Goal: Transaction & Acquisition: Register for event/course

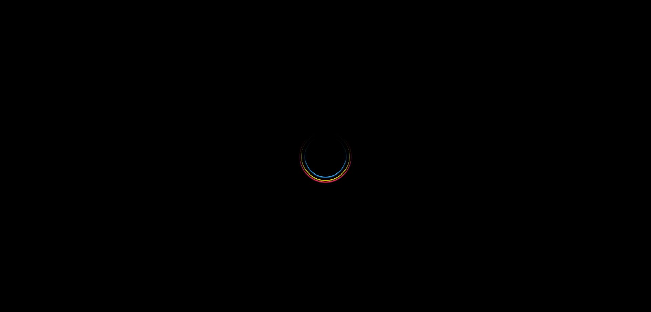
select select
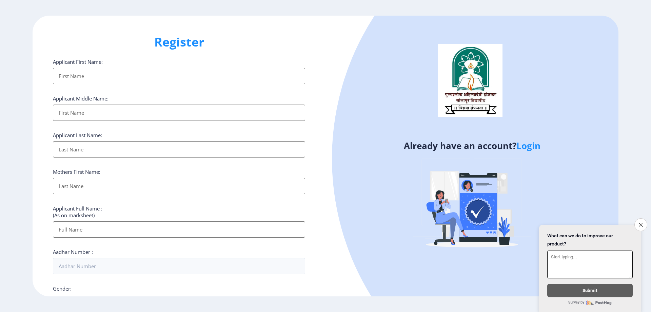
scroll to position [192, 0]
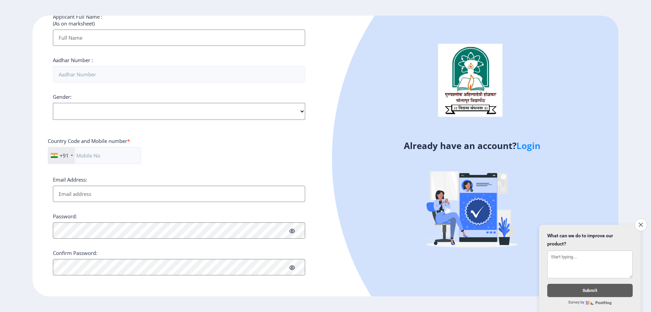
click at [527, 144] on link "Login" at bounding box center [528, 145] width 24 height 12
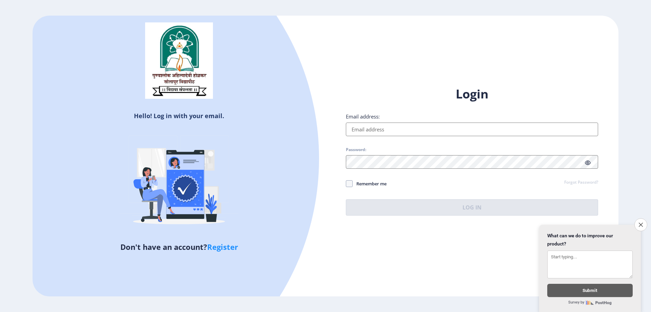
click at [376, 131] on input "Email address:" at bounding box center [472, 129] width 252 height 14
click at [370, 133] on input "Email address:" at bounding box center [472, 129] width 252 height 14
paste input "[EMAIL_ADDRESS][DOMAIN_NAME]"
type input "[EMAIL_ADDRESS][DOMAIN_NAME]"
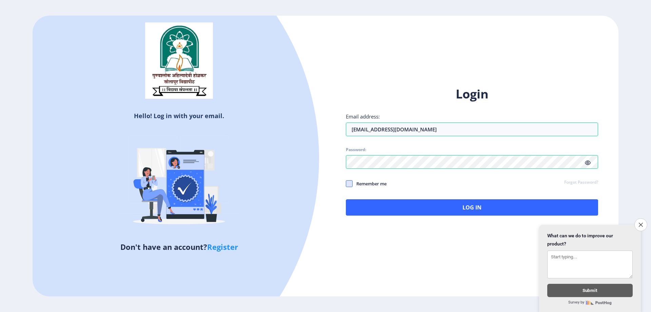
click at [351, 183] on span at bounding box center [349, 183] width 7 height 7
click at [346, 183] on input "Remember me" at bounding box center [346, 183] width 0 height 0
checkbox input "true"
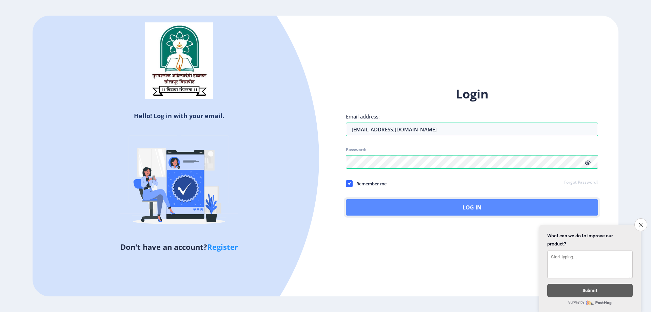
click at [438, 209] on button "Log In" at bounding box center [472, 207] width 252 height 16
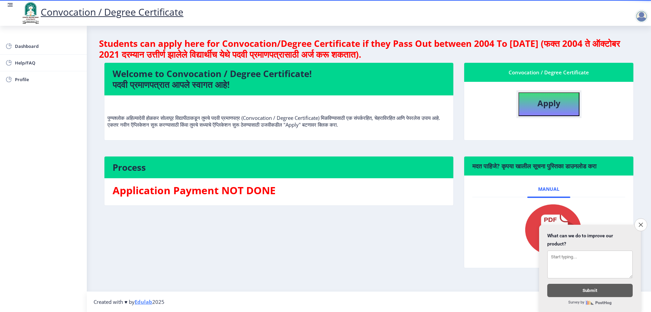
click at [548, 104] on b "Apply" at bounding box center [548, 102] width 23 height 11
select select
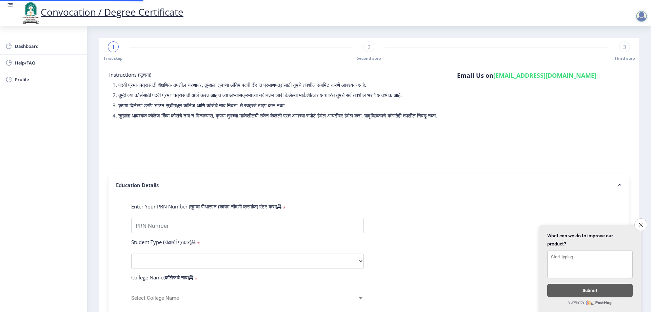
type input "2012032500211067"
select select "Regular"
select select "2013"
select select "March"
select select "FIRST CLASS"
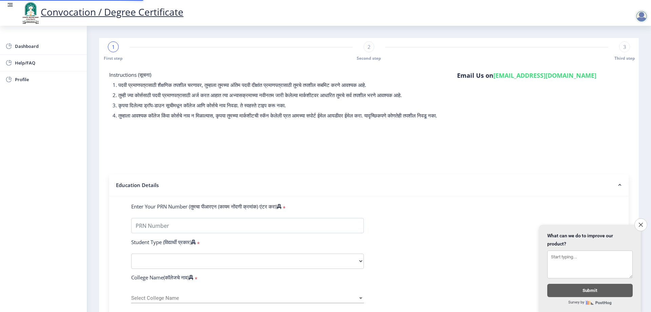
type input "002022"
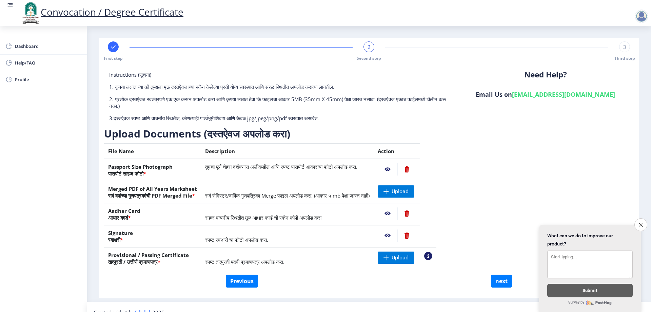
click at [504, 191] on div "Instructions (सूचना) 1. कृपया लक्षात घ्या की तुम्हाला मूळ दस्तऐवजांच्या स्कॅन क…" at bounding box center [369, 172] width 530 height 203
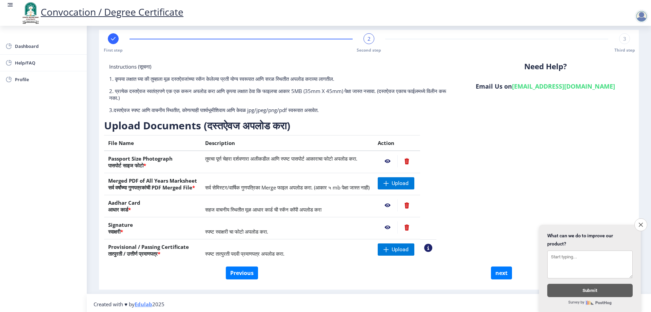
scroll to position [11, 0]
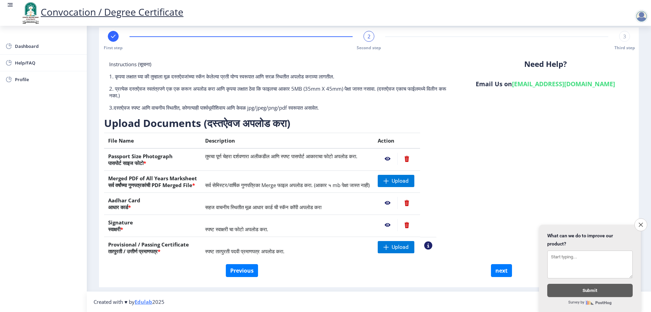
click at [510, 183] on div "Instructions (सूचना) 1. कृपया लक्षात घ्या की तुम्हाला मूळ दस्तऐवजांच्या स्कॅन क…" at bounding box center [369, 162] width 530 height 203
click at [641, 223] on icon "Close survey" at bounding box center [641, 224] width 4 height 4
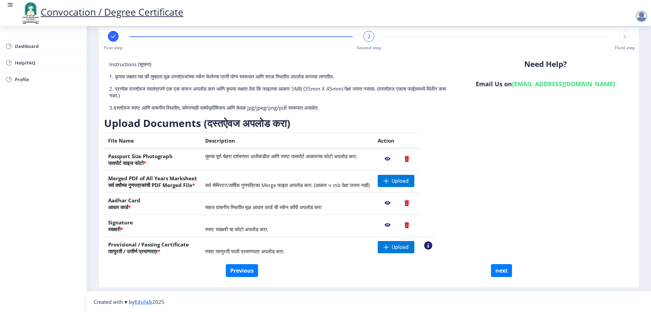
drag, startPoint x: 261, startPoint y: 187, endPoint x: 398, endPoint y: 187, distance: 137.7
click at [398, 187] on tr "Merged PDF of All Years Marksheet सर्व वर्षांच्या गुणपत्रकांची PDF Merged File …" at bounding box center [270, 182] width 332 height 22
click at [409, 180] on span "Upload" at bounding box center [400, 180] width 17 height 7
drag, startPoint x: 288, startPoint y: 257, endPoint x: 370, endPoint y: 252, distance: 82.9
click at [330, 258] on div "File Name Description Action Passport Size Photograph पासपोर्ट साइज फोटो * तुमच…" at bounding box center [270, 198] width 332 height 131
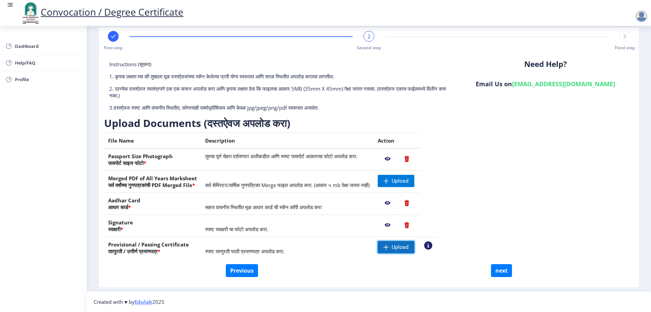
click at [409, 248] on span "Upload" at bounding box center [400, 246] width 17 height 7
drag, startPoint x: 544, startPoint y: 182, endPoint x: 464, endPoint y: 193, distance: 80.5
click at [544, 182] on div "Instructions (सूचना) 1. कृपया लक्षात घ्या की तुम्हाला मूळ दस्तऐवजांच्या स्कॅन क…" at bounding box center [369, 162] width 530 height 203
click at [409, 182] on span "Upload" at bounding box center [400, 180] width 17 height 7
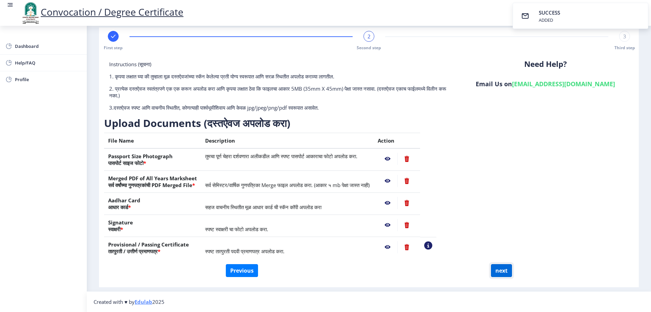
click at [502, 273] on button "next" at bounding box center [501, 270] width 21 height 13
select select
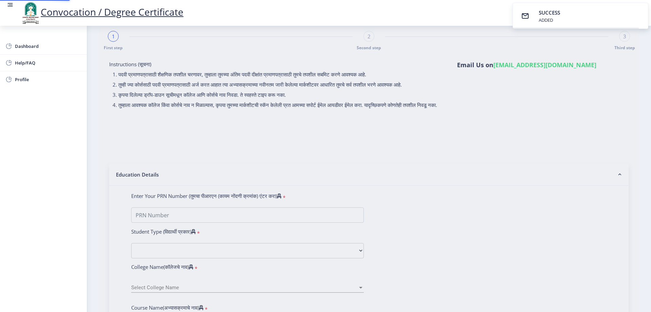
scroll to position [0, 0]
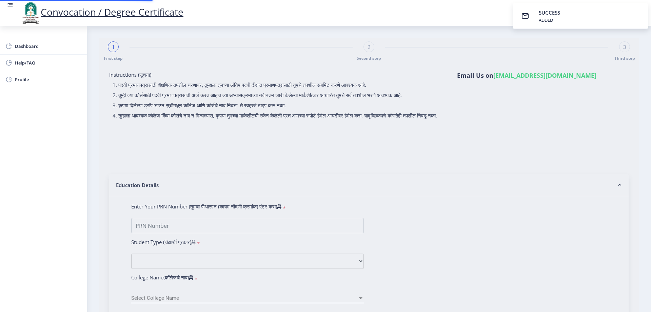
select select
type input "2012032500211067"
select select "Regular"
select select "2013"
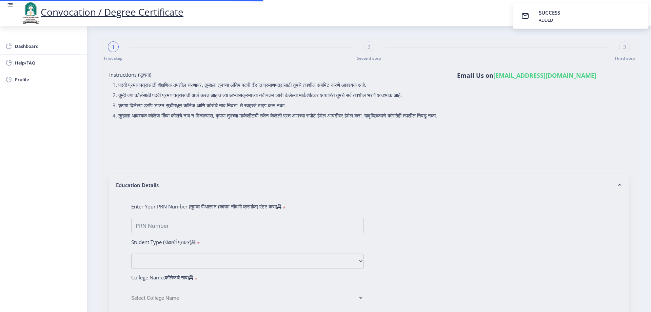
select select "March"
select select "FIRST CLASS"
type input "002022"
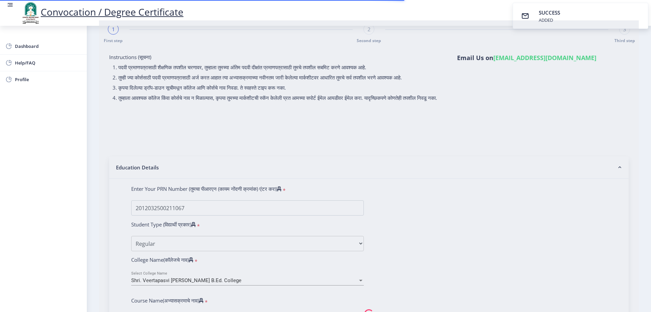
scroll to position [34, 0]
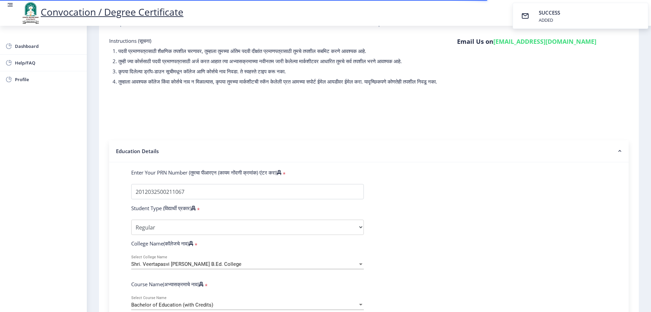
select select
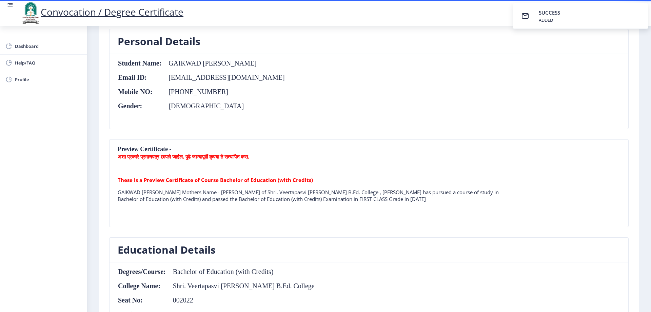
scroll to position [102, 0]
click at [194, 91] on td "[PHONE_NUMBER]" at bounding box center [223, 90] width 123 height 7
copy td "7083439486"
click at [427, 236] on nb-card "Educational Details Degrees/Course: Bachelor of Education (with Credits) Colleg…" at bounding box center [369, 297] width 520 height 122
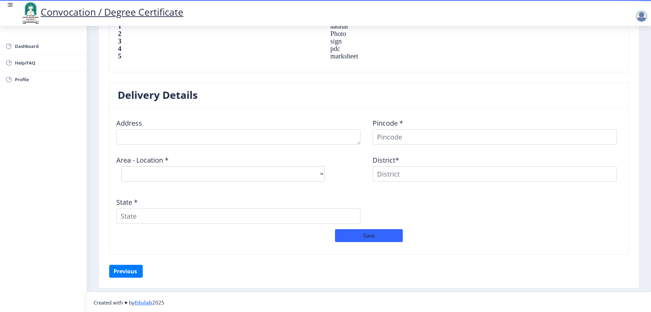
scroll to position [493, 0]
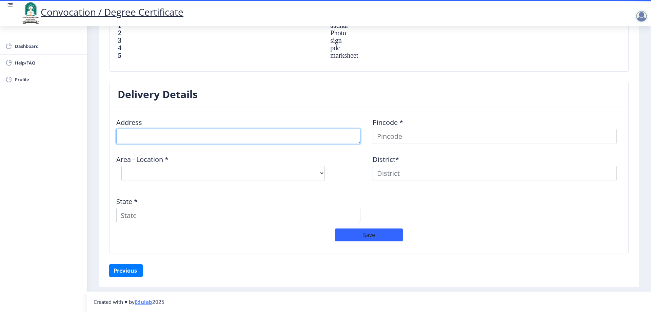
click at [158, 131] on textarea at bounding box center [238, 136] width 244 height 15
type textarea "B - 8 NEW GANDHI COLONY NG MILL COMPOUND MURARJI PETH SOLAPUR"
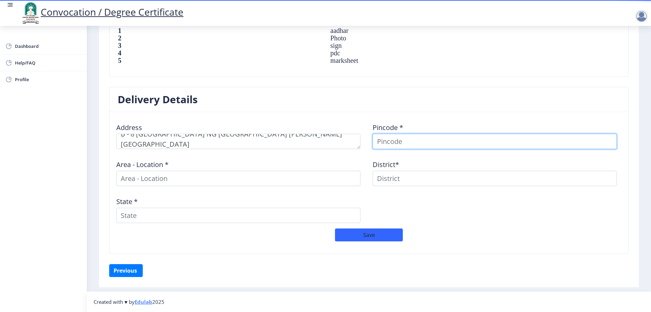
scroll to position [488, 0]
type input "413001"
select select
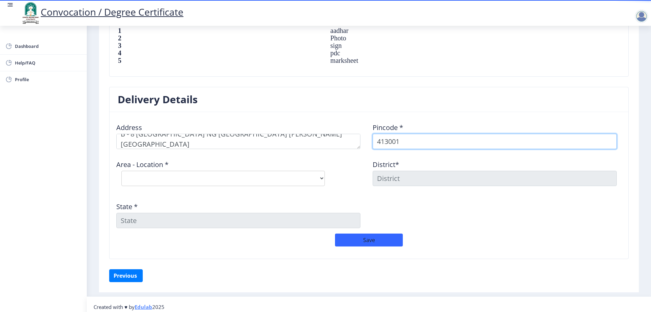
type input "413001"
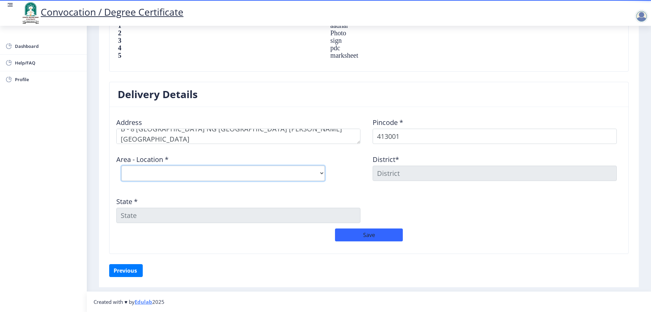
click at [164, 172] on select "Select Area Location [PERSON_NAME] Vastigrah S.O Navi Peth [GEOGRAPHIC_DATA] S.…" at bounding box center [222, 172] width 203 height 15
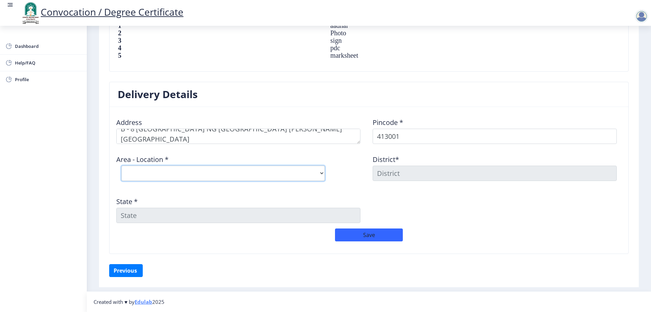
select select "4: Object"
click at [121, 165] on select "Select Area Location [PERSON_NAME] Vastigrah S.O Navi Peth [GEOGRAPHIC_DATA] S.…" at bounding box center [222, 172] width 203 height 15
type input "SOLAPUR"
type input "[GEOGRAPHIC_DATA]"
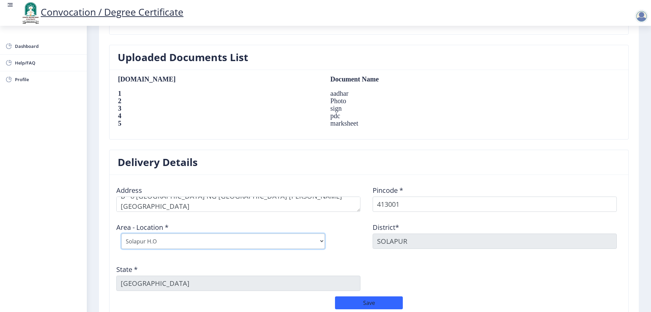
scroll to position [10, 0]
click at [369, 306] on button "Save" at bounding box center [369, 302] width 68 height 13
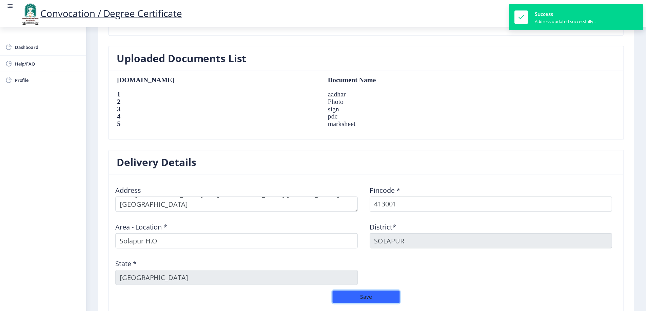
scroll to position [508, 0]
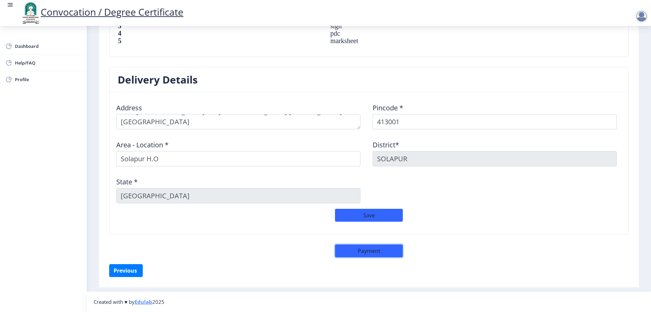
click at [377, 250] on button "Payment" at bounding box center [369, 250] width 68 height 13
select select "sealed"
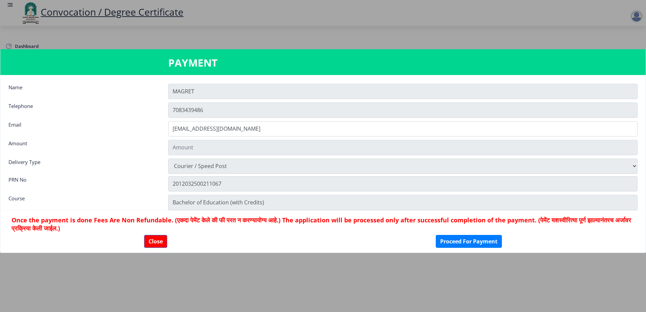
type input "2885"
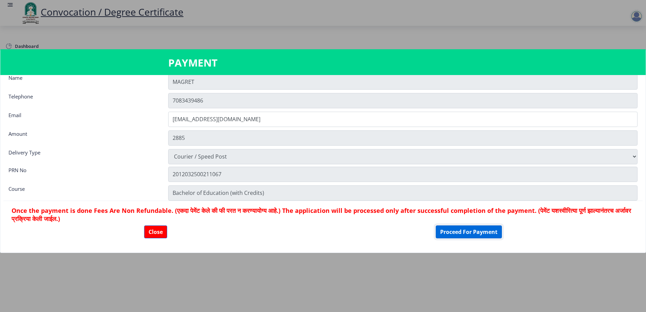
click at [471, 230] on button "Proceed For Payment" at bounding box center [469, 231] width 66 height 13
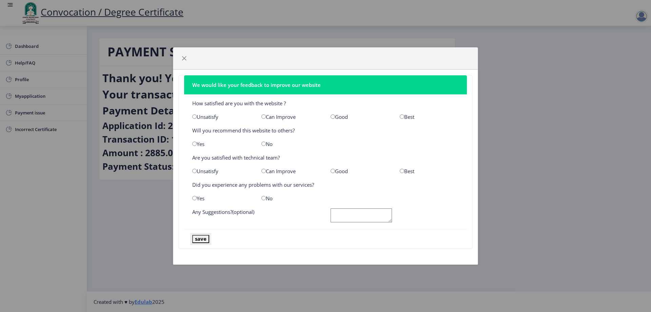
click at [202, 239] on button "save" at bounding box center [200, 239] width 17 height 8
click at [183, 60] on span "button" at bounding box center [183, 58] width 5 height 5
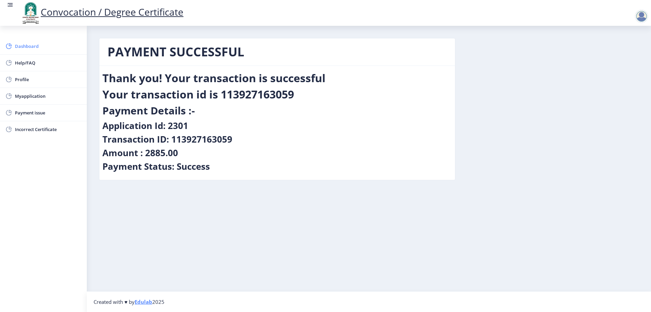
click at [29, 48] on span "Dashboard" at bounding box center [48, 46] width 66 height 8
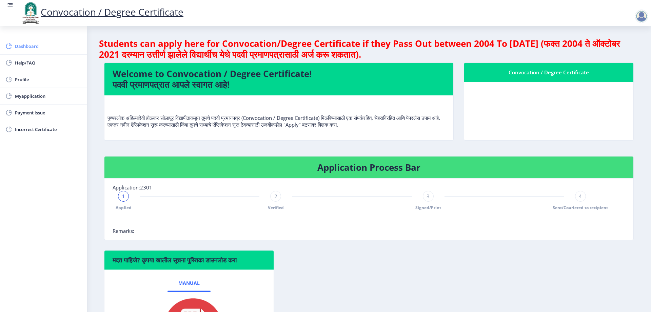
click at [29, 48] on span "Dashboard" at bounding box center [48, 46] width 66 height 8
click at [31, 96] on span "Myapplication" at bounding box center [48, 96] width 66 height 8
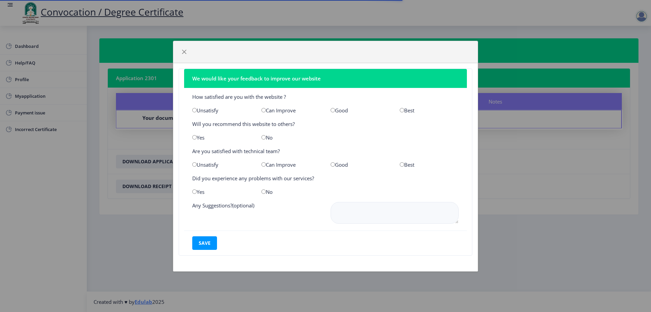
click at [202, 110] on div "Unsatisfy" at bounding box center [221, 110] width 69 height 7
click at [192, 110] on div "Unsatisfy" at bounding box center [221, 110] width 69 height 7
click at [196, 111] on input "radio" at bounding box center [194, 110] width 4 height 4
radio input "true"
click at [195, 137] on input "radio" at bounding box center [194, 137] width 4 height 4
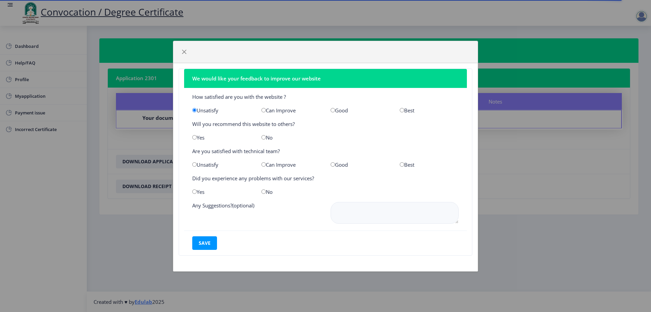
radio input "true"
drag, startPoint x: 196, startPoint y: 151, endPoint x: 245, endPoint y: 153, distance: 48.5
click at [239, 151] on div "Are you satisfied with technical team?" at bounding box center [325, 151] width 277 height 7
click at [399, 165] on div "Best" at bounding box center [429, 164] width 69 height 7
click at [401, 165] on input "radio" at bounding box center [402, 164] width 4 height 4
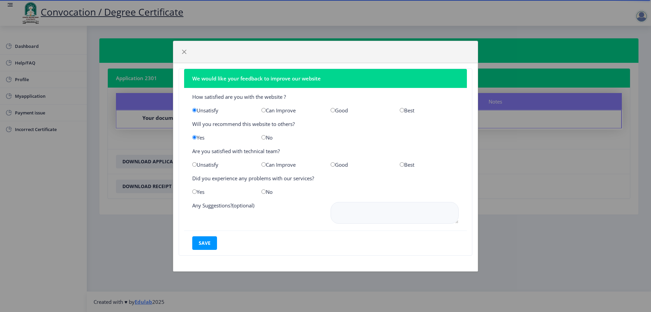
radio input "true"
drag, startPoint x: 226, startPoint y: 175, endPoint x: 310, endPoint y: 180, distance: 84.6
click at [310, 180] on div "Did you experience any problems with our services?" at bounding box center [325, 178] width 277 height 7
click at [195, 190] on input "radio" at bounding box center [194, 191] width 4 height 4
radio input "true"
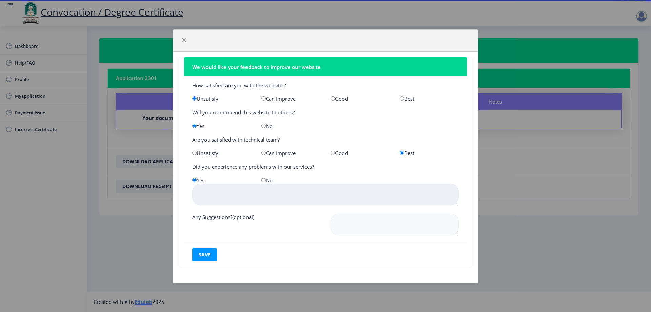
click at [230, 199] on textarea at bounding box center [325, 194] width 267 height 22
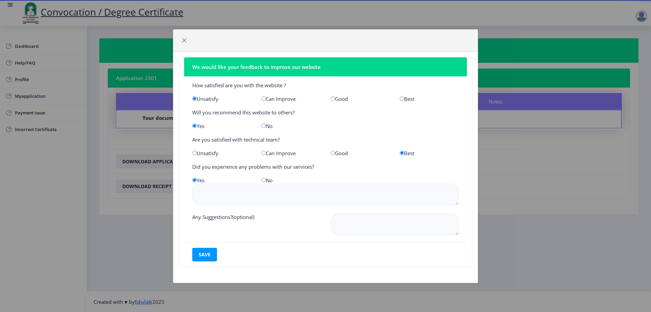
click at [264, 180] on input "radio" at bounding box center [263, 180] width 4 height 4
radio input "true"
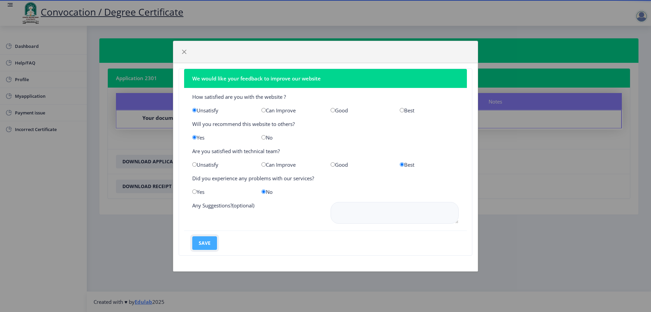
click at [205, 243] on button "save" at bounding box center [204, 243] width 25 height 14
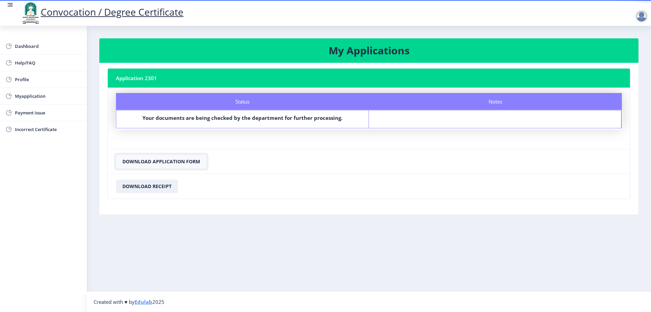
click at [170, 165] on button "Download Application Form" at bounding box center [161, 162] width 91 height 14
click at [168, 162] on button "Download Application Form" at bounding box center [161, 162] width 91 height 14
click at [148, 188] on button "Download Receipt" at bounding box center [147, 186] width 62 height 14
click at [151, 188] on button "Download Receipt" at bounding box center [147, 186] width 62 height 14
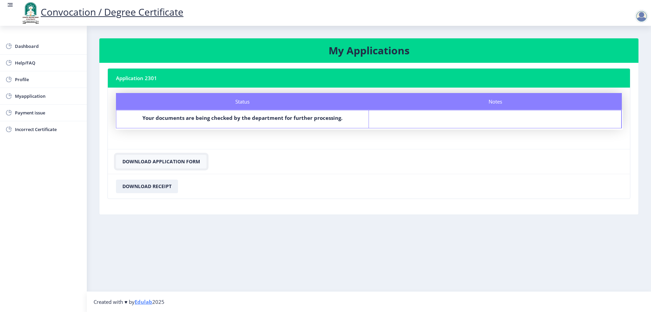
click at [150, 162] on button "Download Application Form" at bounding box center [161, 162] width 91 height 14
drag, startPoint x: 403, startPoint y: 214, endPoint x: 222, endPoint y: 167, distance: 186.0
click at [402, 214] on nb-card-body "Application 2301 Status Notes Status Your documents are being checked by the de…" at bounding box center [368, 139] width 539 height 152
click at [38, 47] on span "Dashboard" at bounding box center [48, 46] width 66 height 8
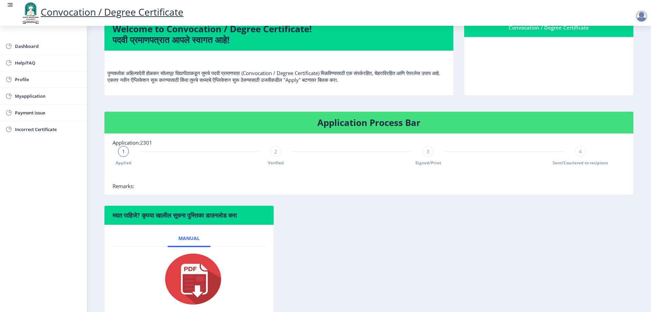
scroll to position [85, 0]
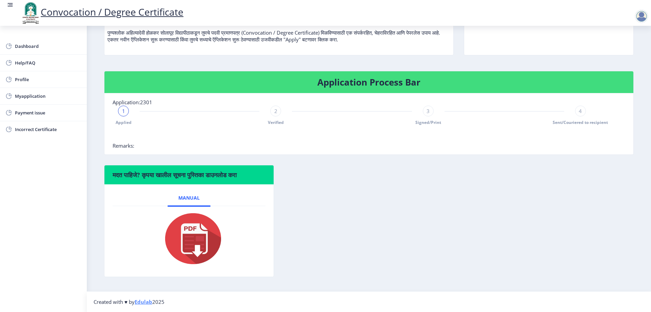
drag, startPoint x: 278, startPoint y: 115, endPoint x: 404, endPoint y: 128, distance: 126.5
click at [278, 115] on div "2" at bounding box center [275, 110] width 11 height 11
click at [420, 120] on span "Signed/Print" at bounding box center [428, 122] width 26 height 6
click at [577, 111] on div "4" at bounding box center [580, 110] width 11 height 11
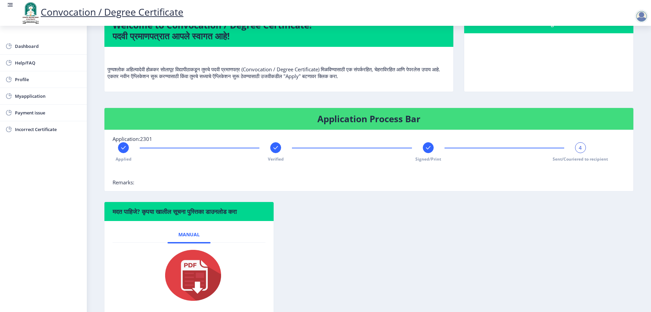
scroll to position [0, 0]
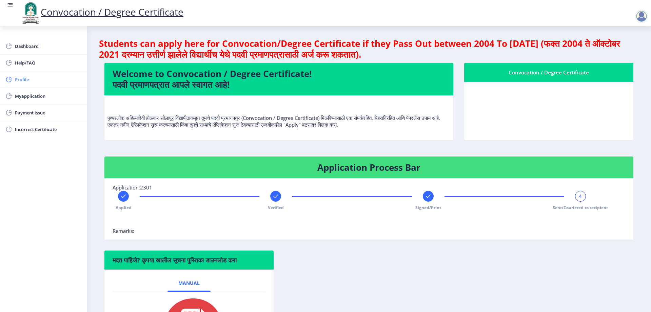
click at [22, 85] on link "Profile" at bounding box center [43, 79] width 87 height 16
select select
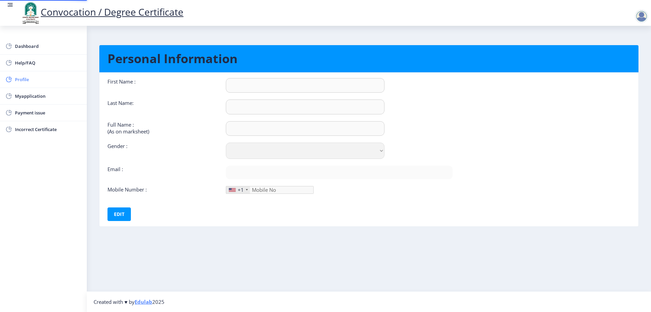
type input "MAGRET"
type input "GAIKWAD"
type input "GAIKWAD [PERSON_NAME]"
select select "[DEMOGRAPHIC_DATA]"
type input "[EMAIL_ADDRESS][DOMAIN_NAME]"
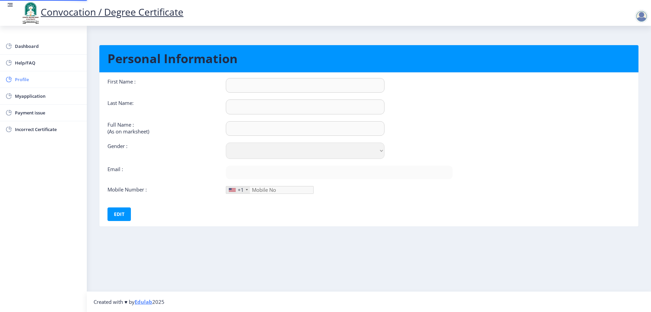
type input "7083439486"
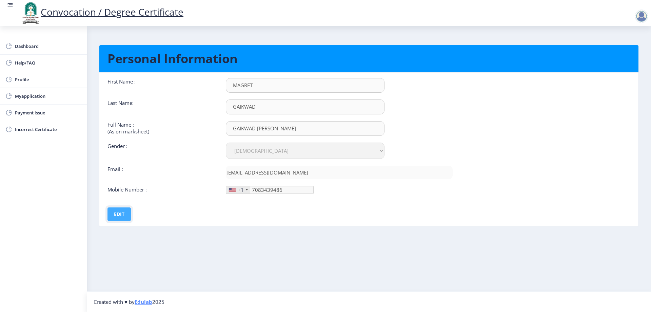
click at [118, 215] on button "Edit" at bounding box center [118, 214] width 23 height 14
drag, startPoint x: 256, startPoint y: 227, endPoint x: 135, endPoint y: 214, distance: 121.4
click at [251, 228] on ngx-profile "Personal Information First Name : MAGRET Last Name: [PERSON_NAME] Full Name : (…" at bounding box center [369, 141] width 540 height 206
click at [122, 212] on button "Save" at bounding box center [124, 214] width 25 height 14
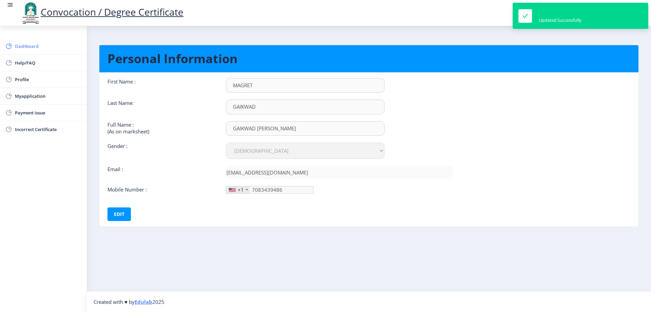
click at [29, 46] on span "Dashboard" at bounding box center [48, 46] width 66 height 8
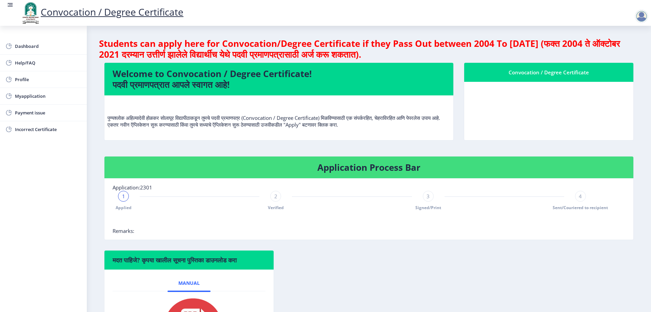
drag, startPoint x: 564, startPoint y: 79, endPoint x: 566, endPoint y: 72, distance: 6.7
click at [565, 78] on nb-card-header "Convocation / Degree Certificate" at bounding box center [548, 72] width 169 height 19
click at [566, 72] on div "Convocation / Degree Certificate" at bounding box center [548, 72] width 153 height 8
click at [544, 75] on div "Convocation / Degree Certificate" at bounding box center [548, 72] width 153 height 8
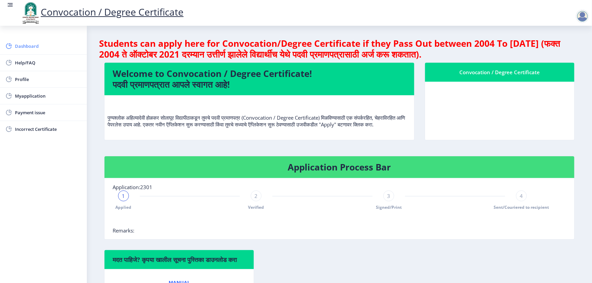
click at [18, 44] on span "Dashboard" at bounding box center [48, 46] width 66 height 8
click at [23, 81] on span "Profile" at bounding box center [48, 79] width 66 height 8
select select "[DEMOGRAPHIC_DATA]"
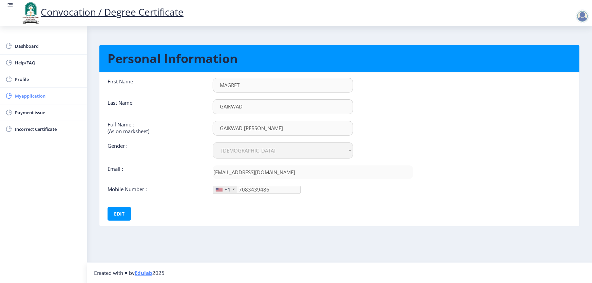
click at [22, 94] on span "Myapplication" at bounding box center [48, 96] width 66 height 8
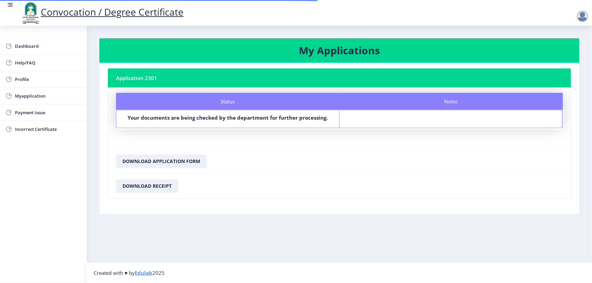
click at [265, 119] on b "Your documents are being checked by the department for further processing." at bounding box center [228, 117] width 200 height 7
drag, startPoint x: 210, startPoint y: 118, endPoint x: 484, endPoint y: 120, distance: 274.0
click at [482, 120] on div "Status Your documents are being checked by the department for further processin…" at bounding box center [339, 119] width 447 height 18
click at [479, 120] on div "Notes" at bounding box center [450, 119] width 223 height 18
drag, startPoint x: 424, startPoint y: 37, endPoint x: 417, endPoint y: 42, distance: 8.8
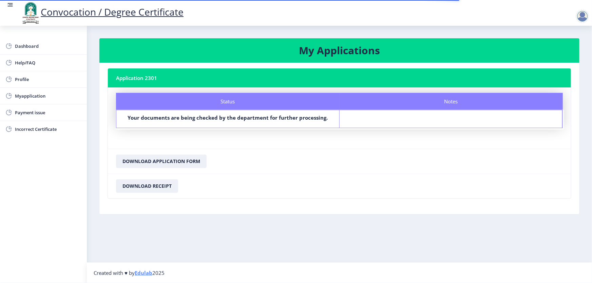
click at [423, 37] on nb-layout-column "My Applications Application 2301 Status Notes Status Your documents are being c…" at bounding box center [339, 144] width 505 height 237
click at [28, 44] on span "Dashboard" at bounding box center [48, 46] width 66 height 8
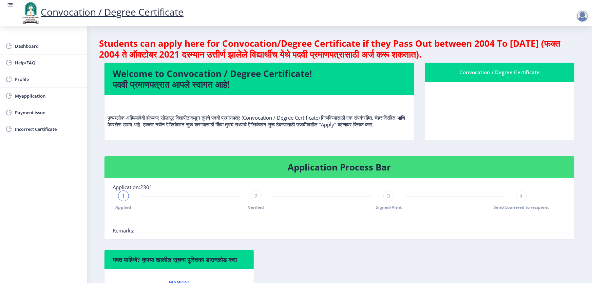
click at [519, 210] on span "Sent/Couriered to recipient" at bounding box center [521, 207] width 55 height 6
click at [121, 208] on div "1 Applied" at bounding box center [123, 201] width 11 height 20
click at [126, 201] on div "1" at bounding box center [123, 196] width 11 height 11
click at [262, 201] on div "1 Applied 2 Verified 3 Signed/Print 4 Sent/Couriered to recipient" at bounding box center [322, 201] width 419 height 20
click at [261, 202] on div "1 Applied 2 Verified 3 Signed/Print 4 Sent/Couriered to recipient" at bounding box center [322, 201] width 419 height 20
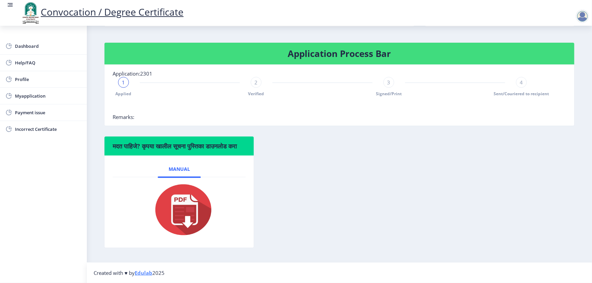
scroll to position [123, 0]
click at [200, 227] on img at bounding box center [179, 210] width 68 height 54
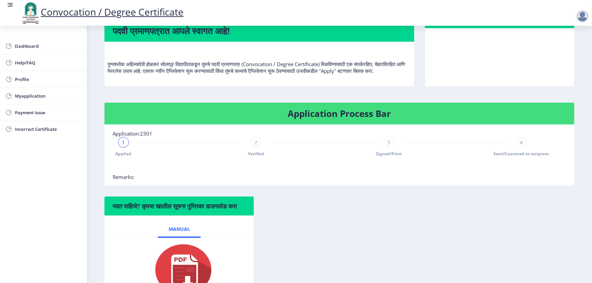
scroll to position [0, 0]
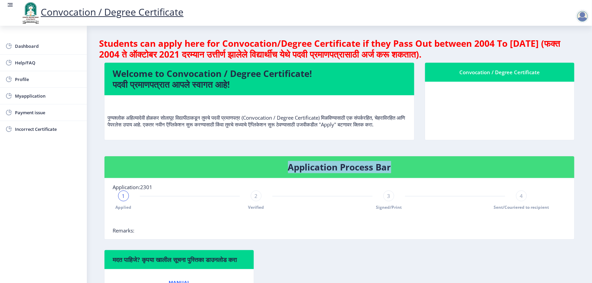
drag, startPoint x: 283, startPoint y: 166, endPoint x: 373, endPoint y: 198, distance: 95.4
click at [458, 173] on nb-card-header "Application Process Bar" at bounding box center [339, 167] width 470 height 22
click at [521, 201] on div "4" at bounding box center [521, 196] width 11 height 11
click at [120, 201] on div "1" at bounding box center [123, 196] width 11 height 11
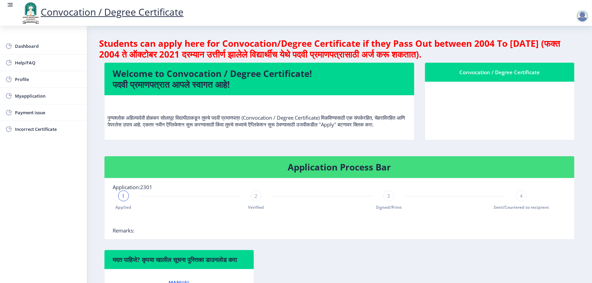
click at [257, 199] on span "2" at bounding box center [256, 196] width 3 height 7
click at [393, 204] on div "Applied 2 Verified 3 Signed/Print 4 Sent/Couriered to recipient" at bounding box center [322, 201] width 419 height 20
click at [392, 201] on div "3" at bounding box center [388, 196] width 11 height 11
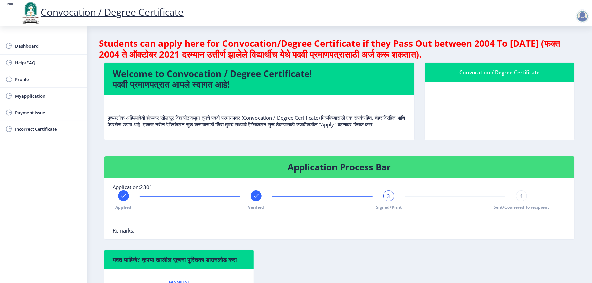
click at [388, 199] on span "3" at bounding box center [388, 196] width 3 height 7
click at [523, 201] on div "4" at bounding box center [521, 196] width 11 height 11
click at [20, 93] on span "Myapplication" at bounding box center [48, 96] width 66 height 8
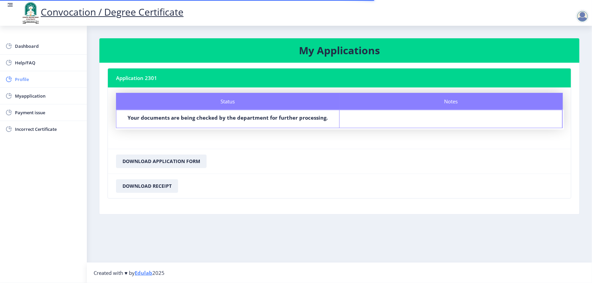
click at [22, 84] on link "Profile" at bounding box center [43, 79] width 87 height 16
select select "[DEMOGRAPHIC_DATA]"
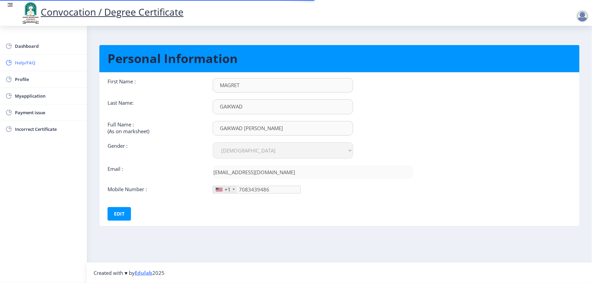
click at [20, 62] on span "Help/FAQ" at bounding box center [48, 63] width 66 height 8
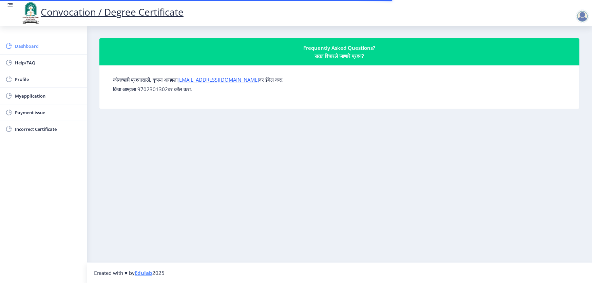
click at [23, 46] on span "Dashboard" at bounding box center [48, 46] width 66 height 8
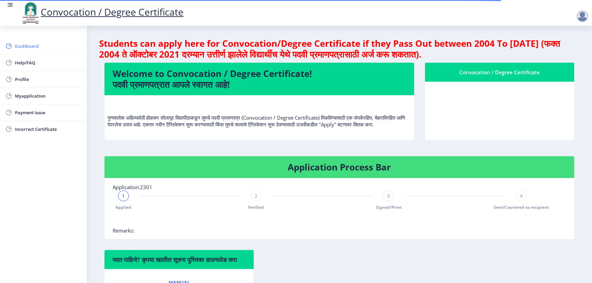
click at [18, 47] on span "Dashboard" at bounding box center [48, 46] width 66 height 8
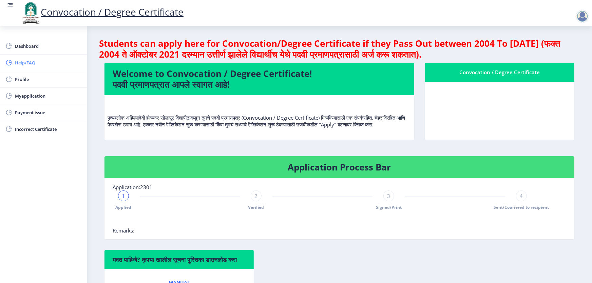
click at [19, 61] on span "Help/FAQ" at bounding box center [48, 63] width 66 height 8
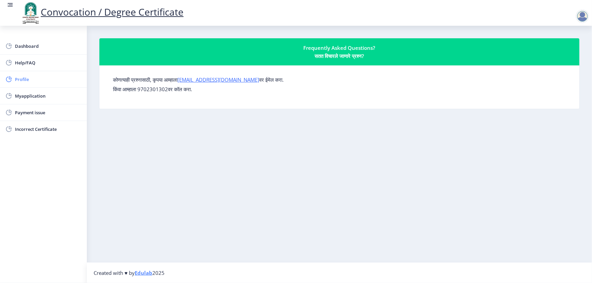
click at [20, 78] on span "Profile" at bounding box center [48, 79] width 66 height 8
select select "[DEMOGRAPHIC_DATA]"
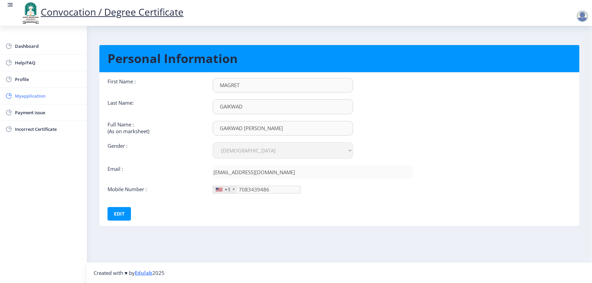
click at [23, 95] on span "Myapplication" at bounding box center [48, 96] width 66 height 8
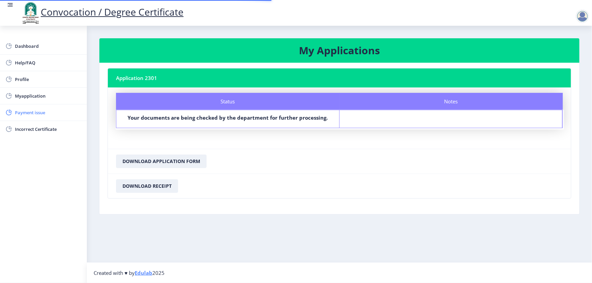
click at [24, 113] on span "Payment issue" at bounding box center [48, 113] width 66 height 8
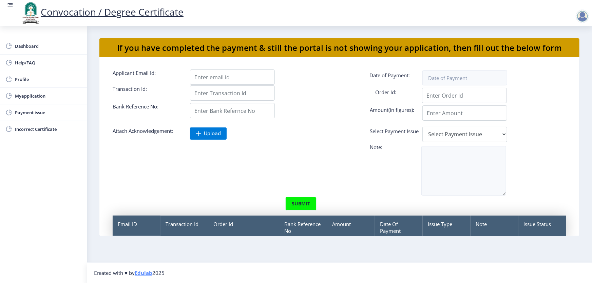
click at [579, 16] on div at bounding box center [582, 16] width 14 height 14
click at [543, 33] on span "Log out" at bounding box center [543, 34] width 43 height 8
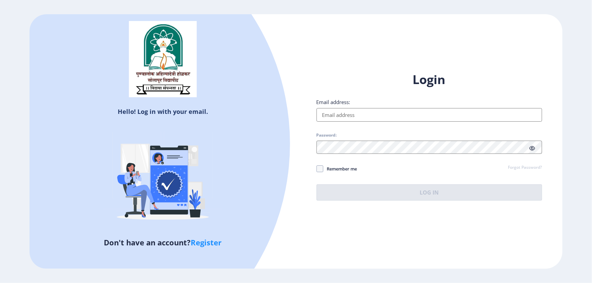
click at [207, 245] on link "Register" at bounding box center [206, 242] width 31 height 10
select select
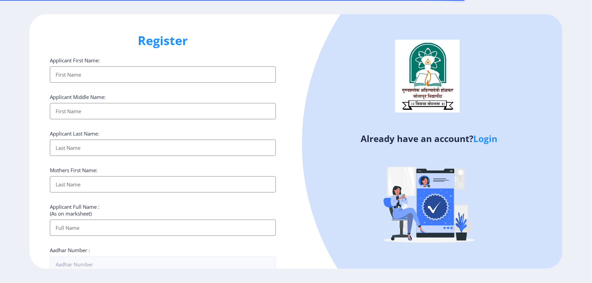
click at [60, 75] on input "Applicant First Name:" at bounding box center [163, 74] width 226 height 16
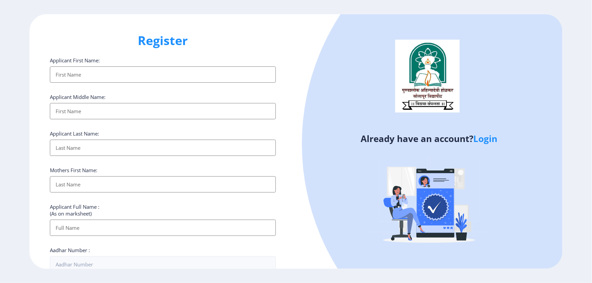
click at [78, 73] on input "Applicant First Name:" at bounding box center [163, 74] width 226 height 16
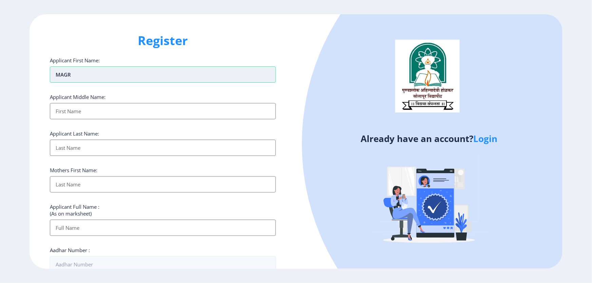
type input "MAGRE"
click at [78, 73] on input "MAGRE" at bounding box center [163, 74] width 226 height 16
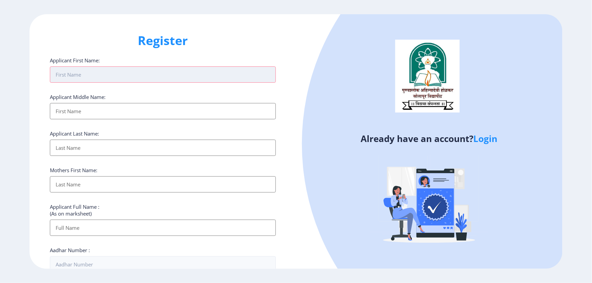
click at [80, 73] on input "Applicant First Name:" at bounding box center [163, 74] width 226 height 16
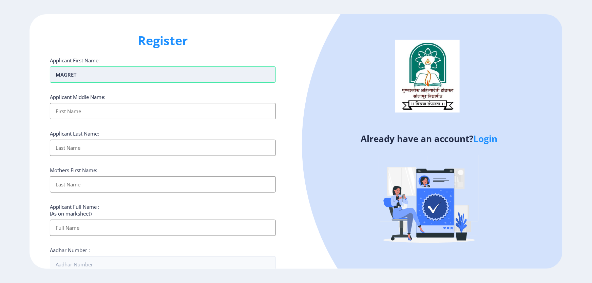
type input "MAGRET"
type input "[PERSON_NAME]"
type input "GAIKWAD"
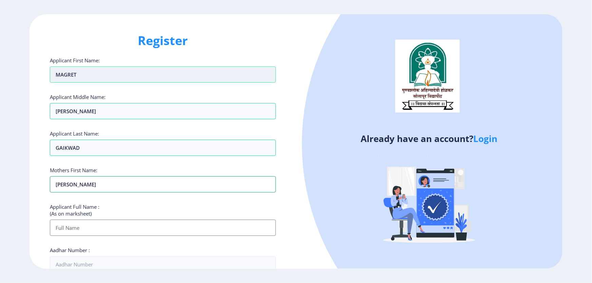
type input "[PERSON_NAME]"
type input "GAIKWAD [PERSON_NAME]"
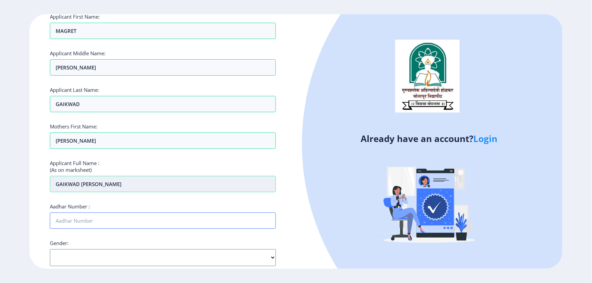
scroll to position [126, 0]
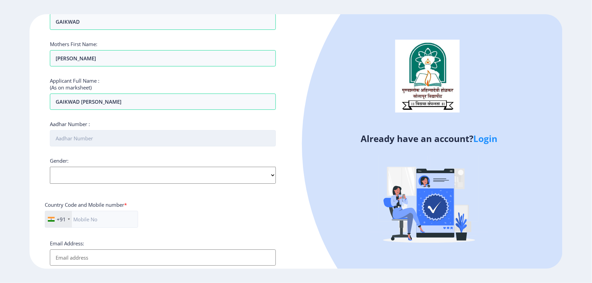
click at [70, 138] on input "Aadhar Number :" at bounding box center [163, 138] width 226 height 16
type input "411782542075"
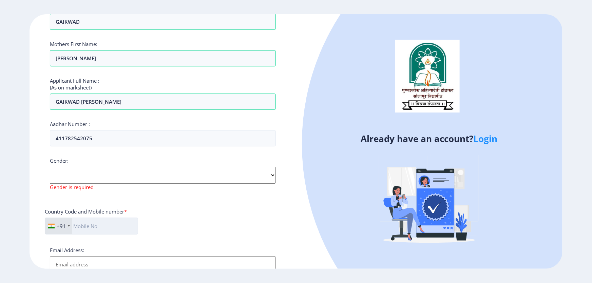
click at [87, 221] on input "text" at bounding box center [91, 226] width 93 height 17
type input "7083439486"
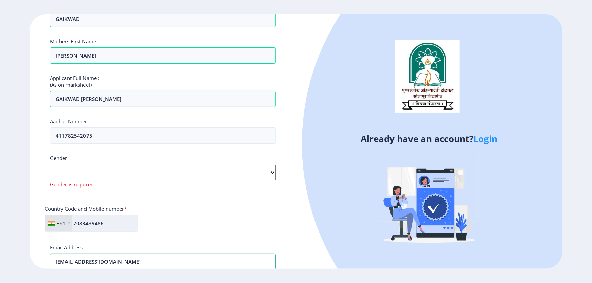
type input "[EMAIL_ADDRESS][DOMAIN_NAME]"
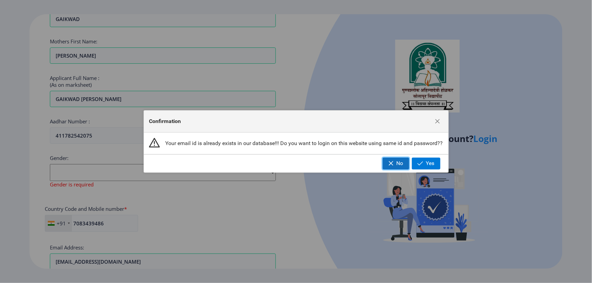
click at [402, 163] on span "No" at bounding box center [399, 163] width 7 height 6
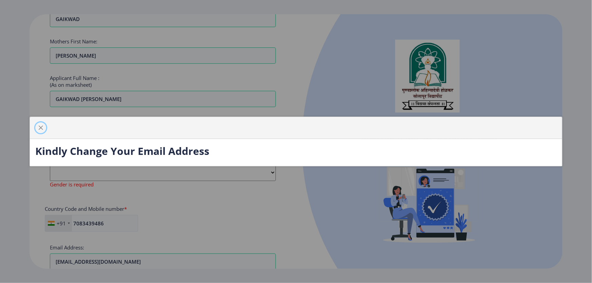
click at [43, 124] on button "button" at bounding box center [40, 127] width 11 height 11
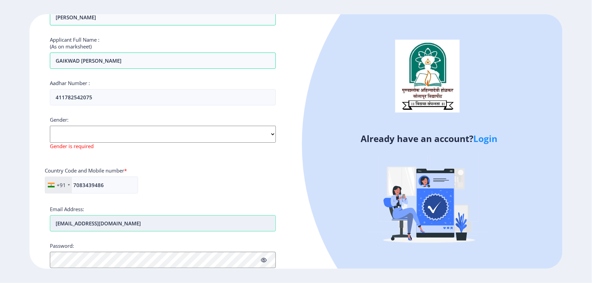
scroll to position [221, 0]
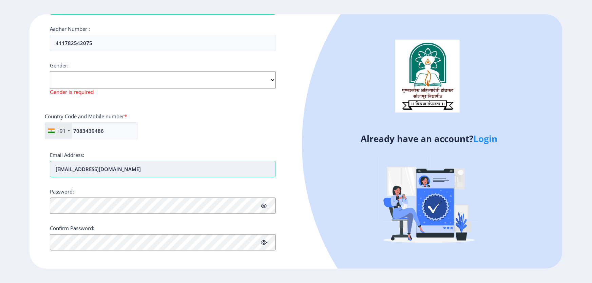
click at [84, 161] on input "[EMAIL_ADDRESS][DOMAIN_NAME]" at bounding box center [163, 169] width 226 height 16
click at [92, 169] on input "[EMAIL_ADDRESS][DOMAIN_NAME]" at bounding box center [163, 169] width 226 height 16
click at [93, 169] on input "[EMAIL_ADDRESS][DOMAIN_NAME]" at bounding box center [163, 169] width 226 height 16
type input "[EMAIL_ADDRESS][DOMAIN_NAME]"
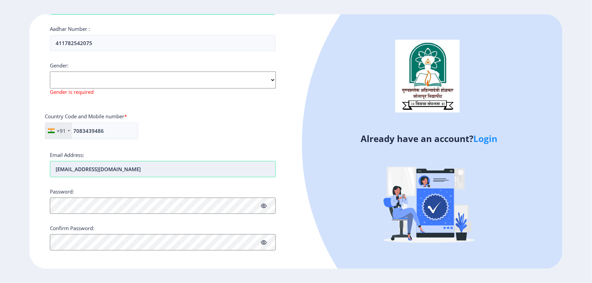
drag, startPoint x: 132, startPoint y: 169, endPoint x: 68, endPoint y: 175, distance: 64.7
click at [51, 175] on input "[EMAIL_ADDRESS][DOMAIN_NAME]" at bounding box center [163, 169] width 226 height 16
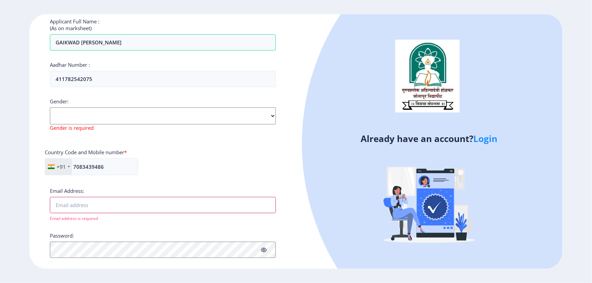
scroll to position [160, 0]
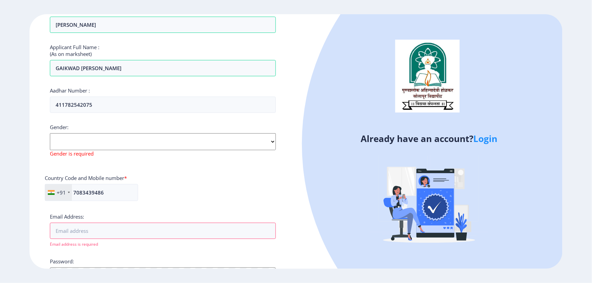
click at [70, 141] on select "Select Gender [DEMOGRAPHIC_DATA] [DEMOGRAPHIC_DATA] Other" at bounding box center [163, 141] width 226 height 17
select select "[DEMOGRAPHIC_DATA]"
click at [50, 133] on select "Select Gender [DEMOGRAPHIC_DATA] [DEMOGRAPHIC_DATA] Other" at bounding box center [163, 141] width 226 height 17
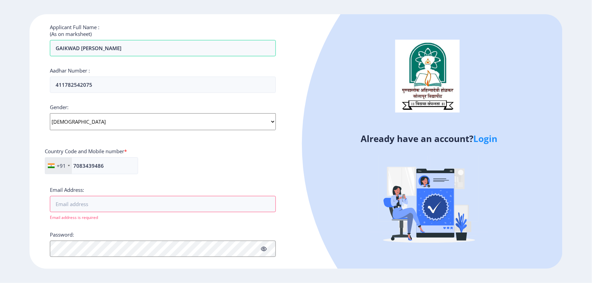
scroll to position [191, 0]
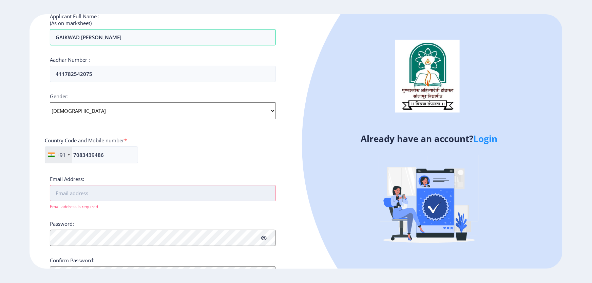
click at [83, 191] on input "Email Address:" at bounding box center [163, 193] width 226 height 16
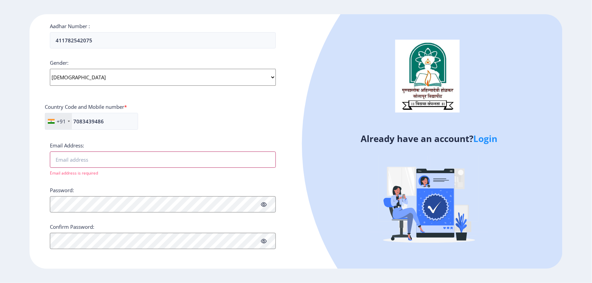
scroll to position [224, 0]
click at [111, 125] on input "7083439486" at bounding box center [91, 121] width 93 height 17
click at [215, 130] on div "+91 [GEOGRAPHIC_DATA] ([GEOGRAPHIC_DATA]) +91 [GEOGRAPHIC_DATA] (‫[GEOGRAPHIC_D…" at bounding box center [163, 124] width 236 height 22
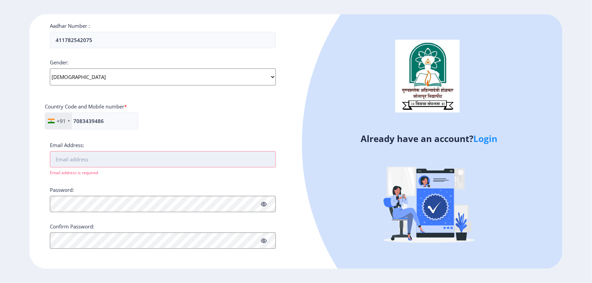
click at [119, 161] on input "Email Address:" at bounding box center [163, 159] width 226 height 16
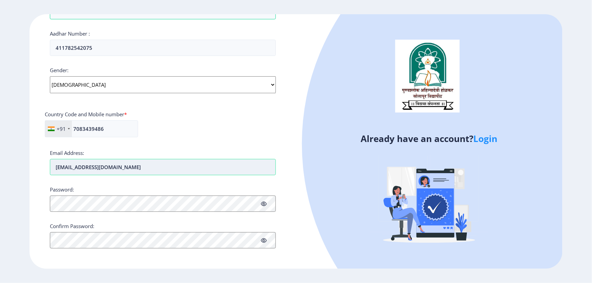
click at [106, 167] on input "[EMAIL_ADDRESS][DOMAIN_NAME]" at bounding box center [163, 167] width 226 height 16
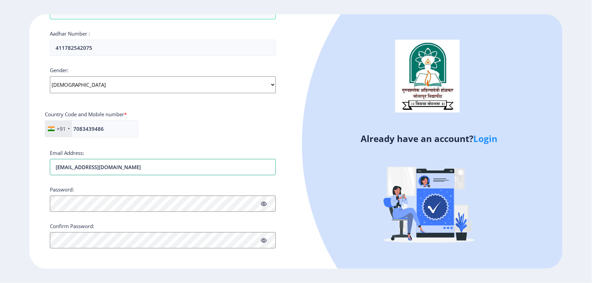
type input "[EMAIL_ADDRESS][DOMAIN_NAME]"
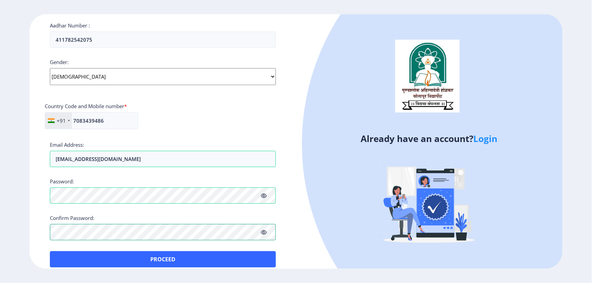
scroll to position [233, 0]
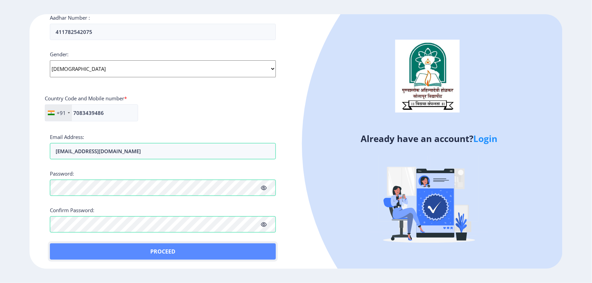
click at [193, 255] on button "Proceed" at bounding box center [163, 251] width 226 height 16
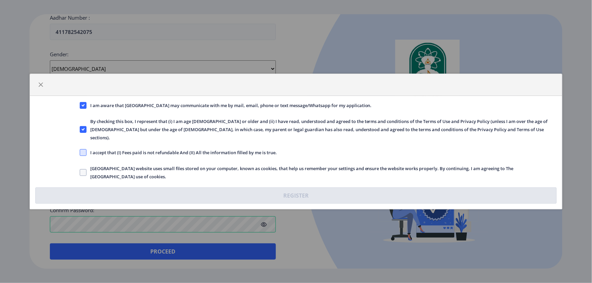
click at [82, 149] on span at bounding box center [83, 152] width 7 height 7
click at [80, 153] on input "I accept that (I) Fees paid is not refundable And (II) All the information fill…" at bounding box center [80, 153] width 0 height 0
checkbox input "true"
click at [83, 164] on label "[GEOGRAPHIC_DATA] website uses small files stored on your computer, known as co…" at bounding box center [318, 172] width 477 height 16
click at [80, 173] on input "[GEOGRAPHIC_DATA] website uses small files stored on your computer, known as co…" at bounding box center [80, 173] width 0 height 0
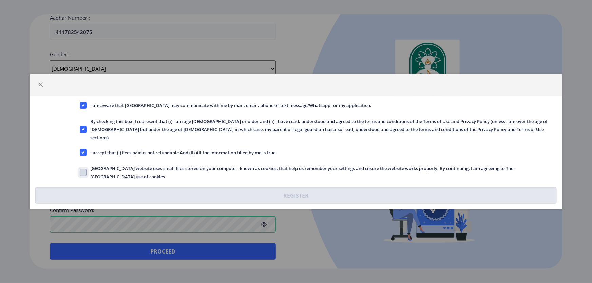
checkbox input "true"
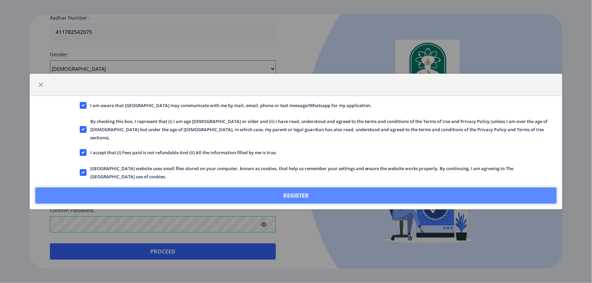
click at [334, 194] on button "Register" at bounding box center [295, 196] width 521 height 16
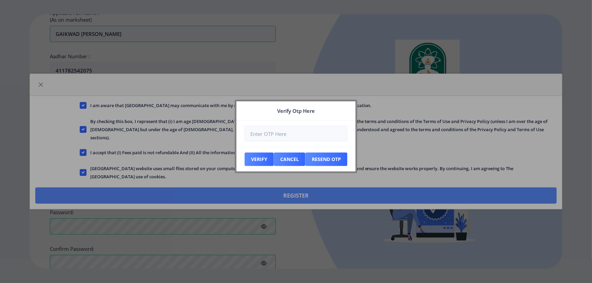
scroll to position [271, 0]
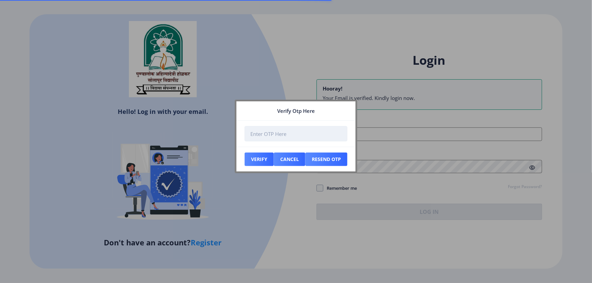
click at [264, 135] on input "number" at bounding box center [296, 133] width 103 height 15
type input "134768"
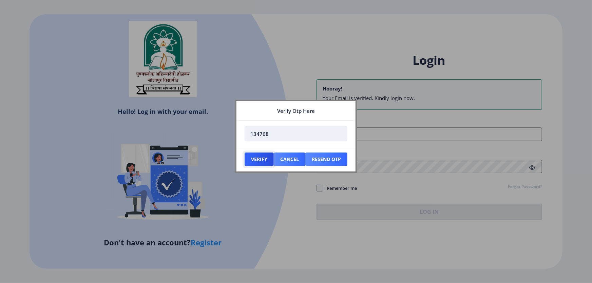
click at [245, 153] on button "Verify" at bounding box center [259, 160] width 29 height 14
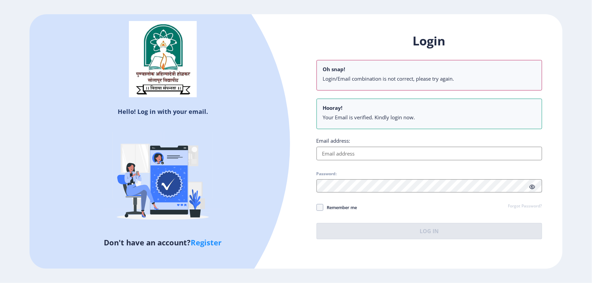
click at [354, 100] on nb-alert "Hooray! Your Email is verified. Kindly login now." at bounding box center [429, 114] width 226 height 31
click at [343, 115] on nb-alert "Hooray! Your Email is verified. Kindly login now." at bounding box center [429, 114] width 226 height 31
click at [330, 156] on input "Email address:" at bounding box center [429, 154] width 226 height 14
paste input "[EMAIL_ADDRESS][DOMAIN_NAME]"
type input "[EMAIL_ADDRESS][DOMAIN_NAME]"
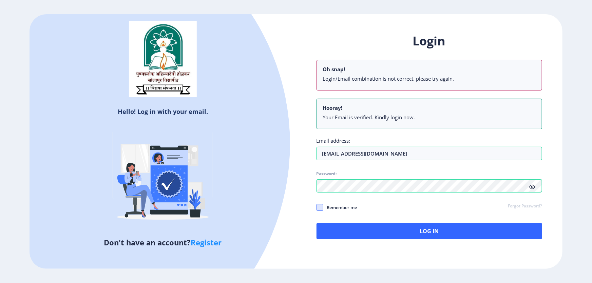
click at [320, 205] on span at bounding box center [319, 207] width 7 height 7
click at [317, 208] on input "Remember me" at bounding box center [316, 208] width 0 height 0
checkbox input "true"
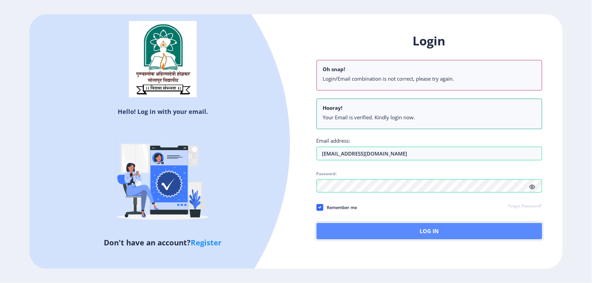
click at [422, 228] on button "Log In" at bounding box center [429, 231] width 226 height 16
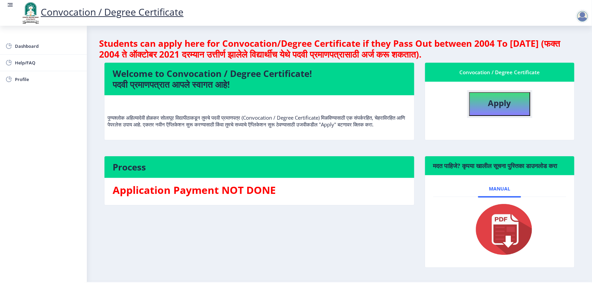
click at [501, 104] on b "Apply" at bounding box center [499, 102] width 23 height 11
select select
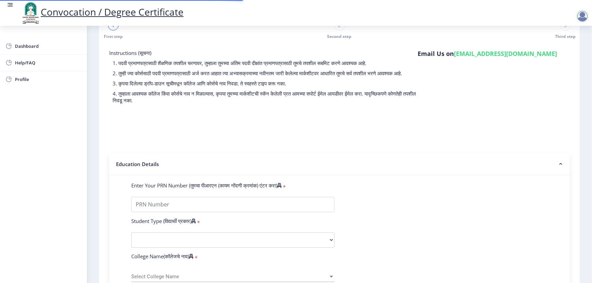
scroll to position [92, 0]
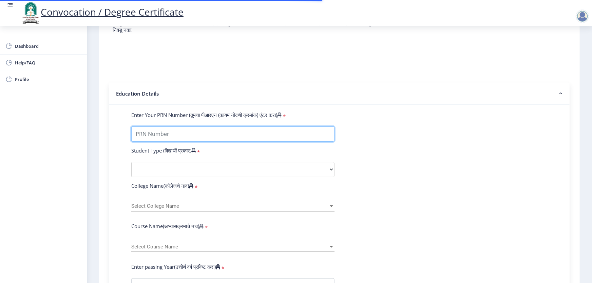
click at [155, 140] on input "Enter Your PRN Number (तुमचा पीआरएन (कायम नोंदणी क्रमांक) एंटर करा)" at bounding box center [232, 133] width 203 height 15
type input "2009032500172454"
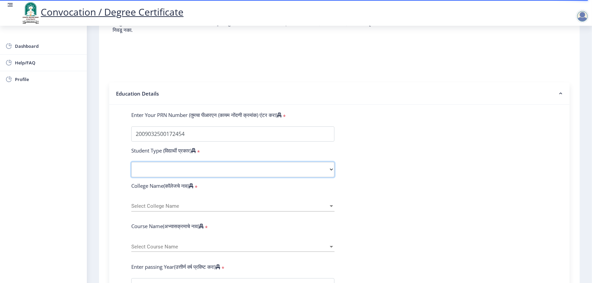
click at [169, 174] on select "Select Student Type Regular External" at bounding box center [232, 169] width 203 height 15
select select "Regular"
click at [131, 168] on select "Select Student Type Regular External" at bounding box center [232, 169] width 203 height 15
click at [176, 209] on span "Select College Name" at bounding box center [229, 206] width 197 height 6
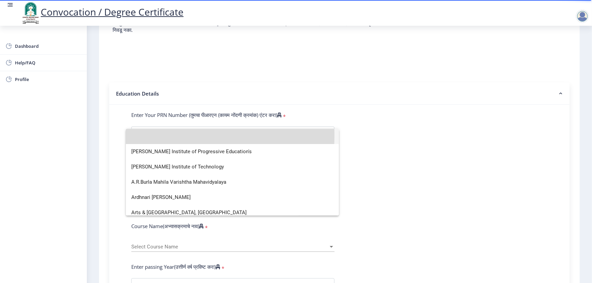
click at [144, 135] on input at bounding box center [232, 136] width 202 height 15
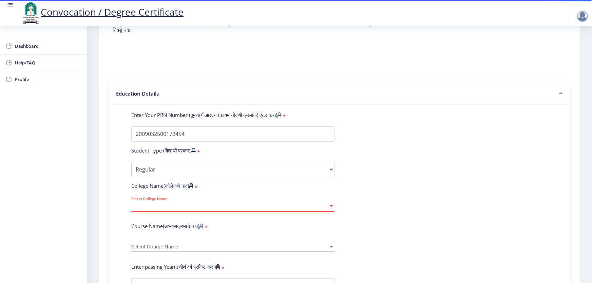
click at [157, 209] on span "Select College Name" at bounding box center [229, 206] width 197 height 6
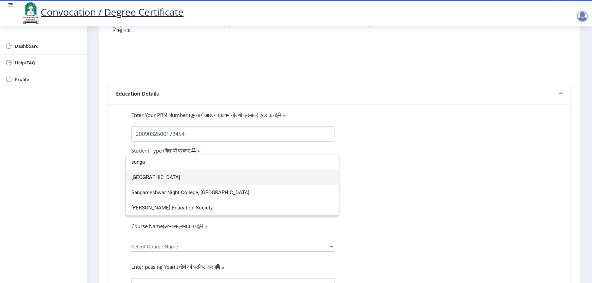
type input "sanga"
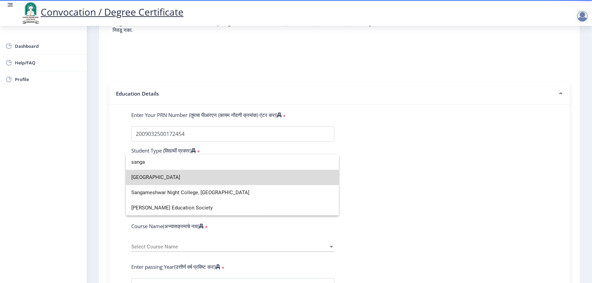
click at [174, 180] on span "[GEOGRAPHIC_DATA]" at bounding box center [232, 177] width 202 height 15
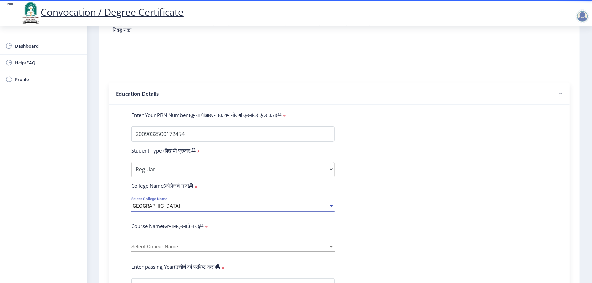
click at [154, 252] on div "Select Course Name Select Course Name" at bounding box center [232, 245] width 203 height 14
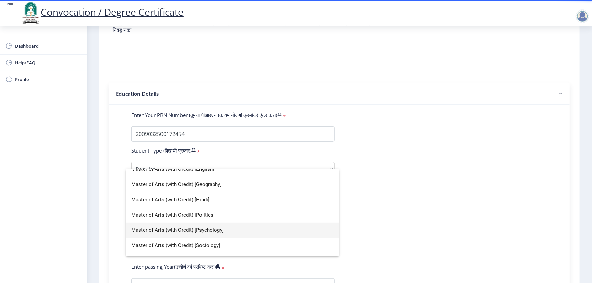
scroll to position [277, 0]
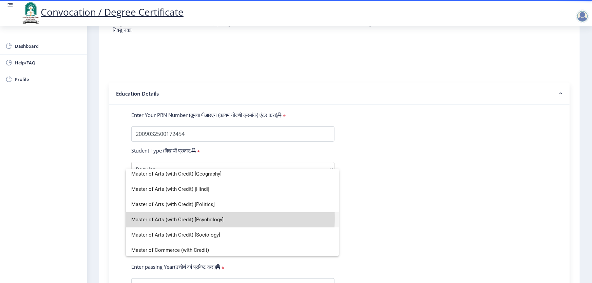
click at [214, 218] on span "Master of Arts (with Credit) [Psychology]" at bounding box center [232, 219] width 202 height 15
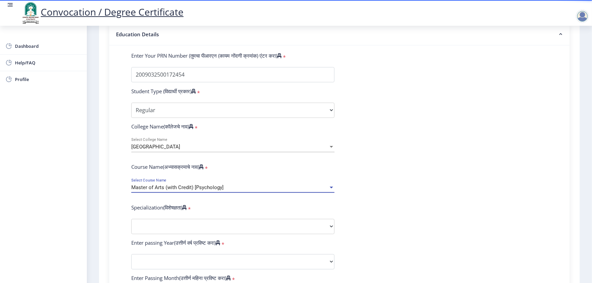
scroll to position [185, 0]
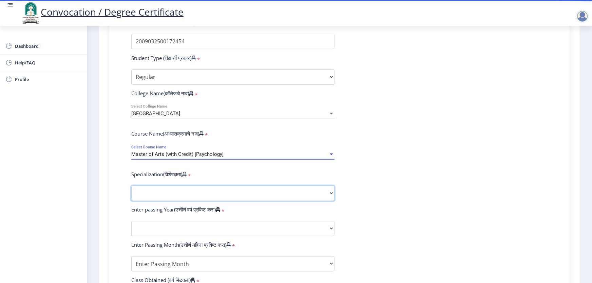
click at [161, 200] on select "Specialization English Hindi Marathi Urdu Ancient Indian History Culture & Arch…" at bounding box center [232, 193] width 203 height 15
click at [131, 192] on select "Specialization English Hindi Marathi Urdu Ancient Indian History Culture & Arch…" at bounding box center [232, 193] width 203 height 15
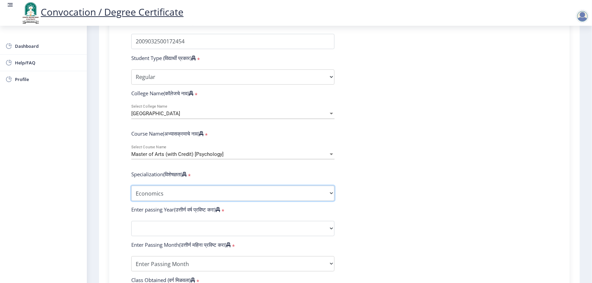
click at [170, 197] on select "Specialization English Hindi Marathi Urdu Ancient Indian History Culture & Arch…" at bounding box center [232, 193] width 203 height 15
select select "Clinical Psychology"
click at [131, 192] on select "Specialization English Hindi Marathi Urdu Ancient Indian History Culture & Arch…" at bounding box center [232, 193] width 203 height 15
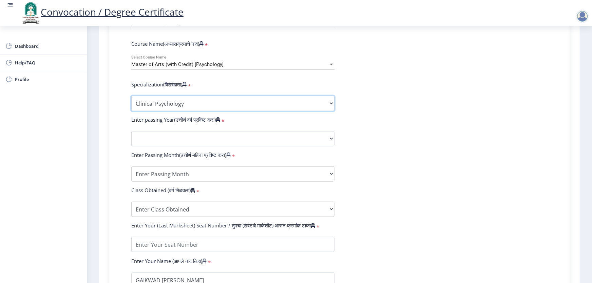
scroll to position [339, 0]
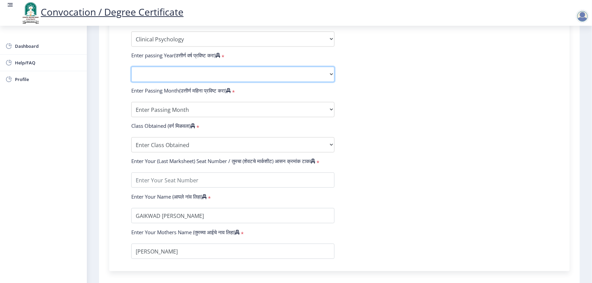
click at [180, 82] on select "2025 2024 2023 2022 2021 2020 2019 2018 2017 2016 2015 2014 2013 2012 2011 2010…" at bounding box center [232, 74] width 203 height 15
click at [176, 82] on select "2025 2024 2023 2022 2021 2020 2019 2018 2017 2016 2015 2014 2013 2012 2011 2010…" at bounding box center [232, 74] width 203 height 15
select select "2011"
click at [131, 73] on select "2025 2024 2023 2022 2021 2020 2019 2018 2017 2016 2015 2014 2013 2012 2011 2010…" at bounding box center [232, 74] width 203 height 15
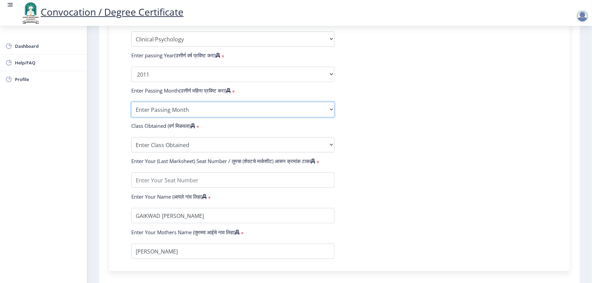
click at [150, 116] on select "Enter Passing Month March April May October November December" at bounding box center [232, 109] width 203 height 15
select select "March"
click at [131, 109] on select "Enter Passing Month March April May October November December" at bounding box center [232, 109] width 203 height 15
click at [156, 117] on select "Enter Passing Month March April May October November December" at bounding box center [232, 109] width 203 height 15
click at [131, 109] on select "Enter Passing Month March April May October November December" at bounding box center [232, 109] width 203 height 15
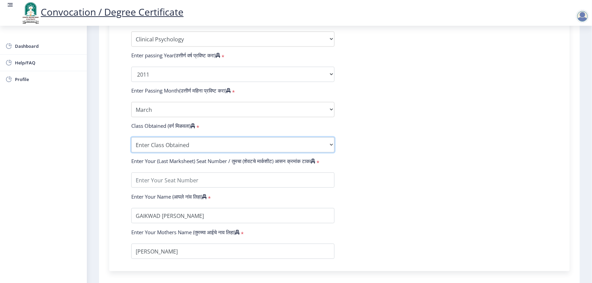
click at [168, 153] on select "Enter Class Obtained FIRST CLASS WITH DISTINCTION FIRST CLASS HIGHER SECOND CLA…" at bounding box center [232, 144] width 203 height 15
select select "FIRST CLASS"
click at [131, 144] on select "Enter Class Obtained FIRST CLASS WITH DISTINCTION FIRST CLASS HIGHER SECOND CLA…" at bounding box center [232, 144] width 203 height 15
click at [184, 188] on input "textarea" at bounding box center [232, 180] width 203 height 15
type input "37005"
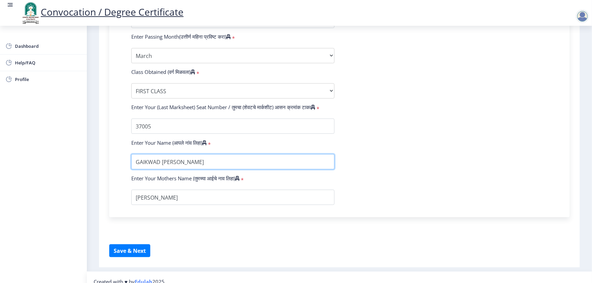
scroll to position [400, 0]
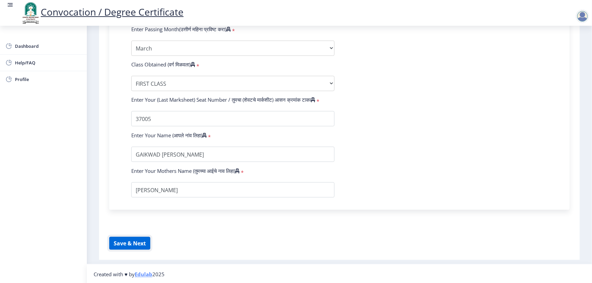
click at [134, 250] on button "Save & Next" at bounding box center [129, 243] width 41 height 13
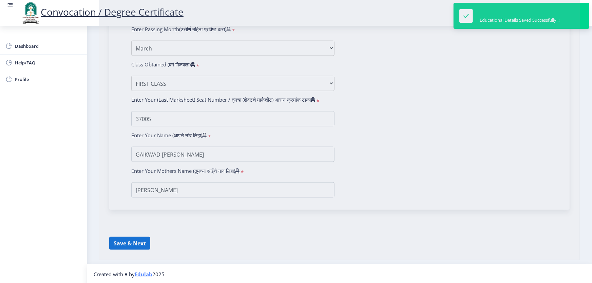
select select
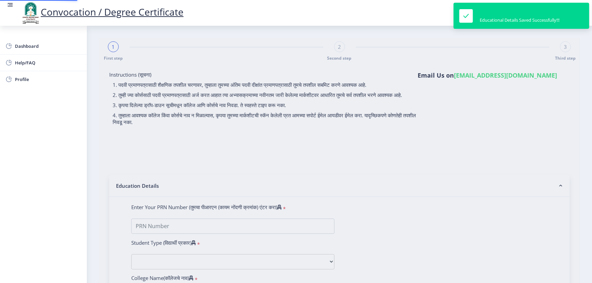
type input "2009032500172454"
select select "Regular"
select select "2011"
select select "March"
select select "FIRST CLASS"
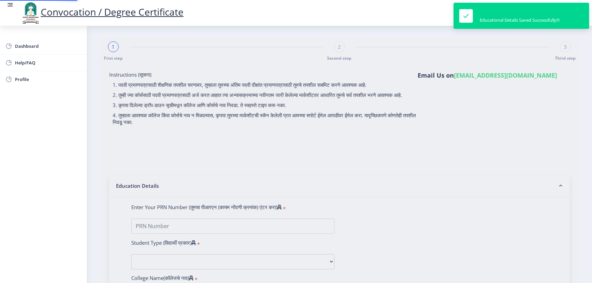
type input "37005"
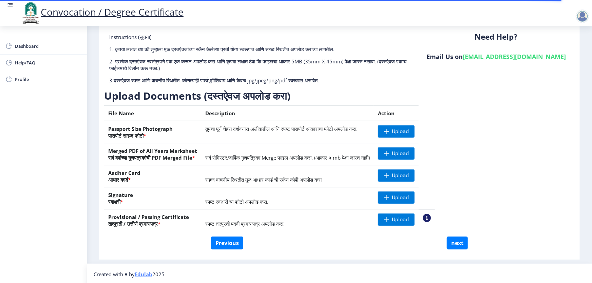
scroll to position [38, 0]
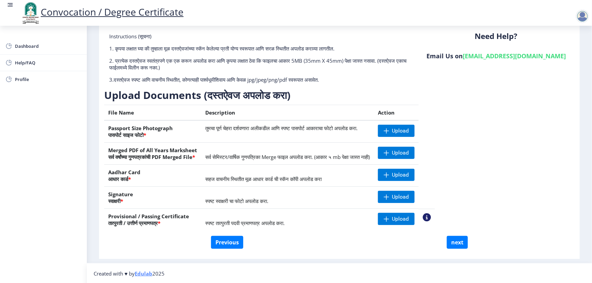
click at [470, 208] on div "Instructions (सूचना) 1. कृपया लक्षात घ्या की तुम्हाला मूळ दस्तऐवजांच्या स्कॅन क…" at bounding box center [339, 134] width 470 height 203
click at [414, 125] on span "Upload" at bounding box center [396, 131] width 37 height 12
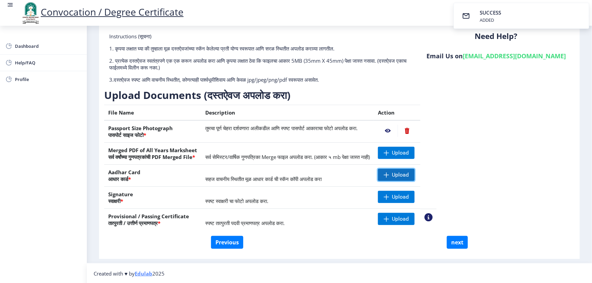
click at [409, 176] on span "Upload" at bounding box center [400, 175] width 17 height 7
click at [414, 192] on span "Upload" at bounding box center [396, 197] width 37 height 12
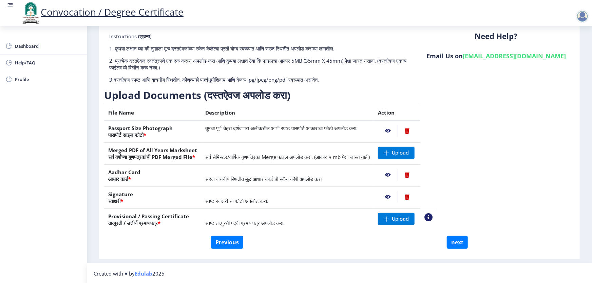
click at [336, 245] on div "Previous next" at bounding box center [339, 242] width 460 height 13
click at [330, 237] on div "Previous next" at bounding box center [339, 242] width 460 height 13
click at [513, 146] on div "Instructions (सूचना) 1. कृपया लक्षात घ्या की तुम्हाला मूळ दस्तऐवजांच्या स्कॅन क…" at bounding box center [339, 134] width 470 height 203
drag, startPoint x: 241, startPoint y: 156, endPoint x: 372, endPoint y: 155, distance: 130.9
click at [356, 157] on span "सर्व सेमिस्टर/वार्षिक गुणपत्रिका Merge फाइल अपलोड करा. (आकार ५ mb पेक्षा जास्त …" at bounding box center [287, 157] width 164 height 7
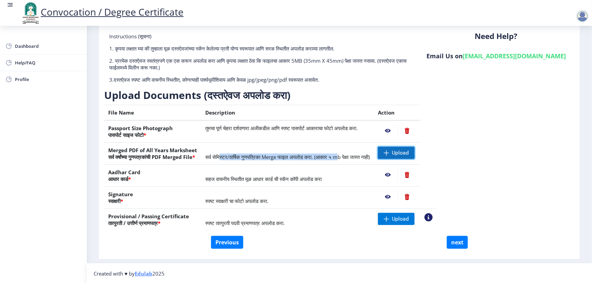
click at [409, 154] on span "Upload" at bounding box center [400, 153] width 17 height 7
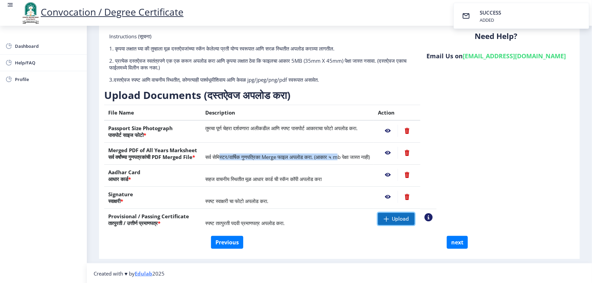
click at [409, 221] on span "Upload" at bounding box center [400, 219] width 17 height 7
click at [455, 243] on button "next" at bounding box center [457, 242] width 21 height 13
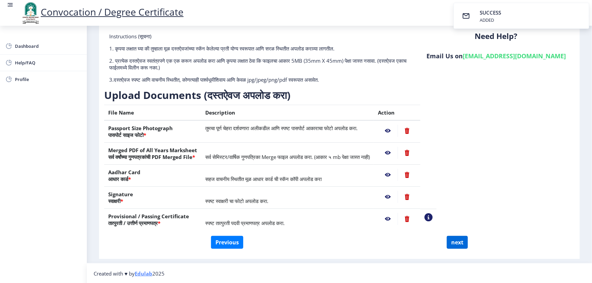
select select
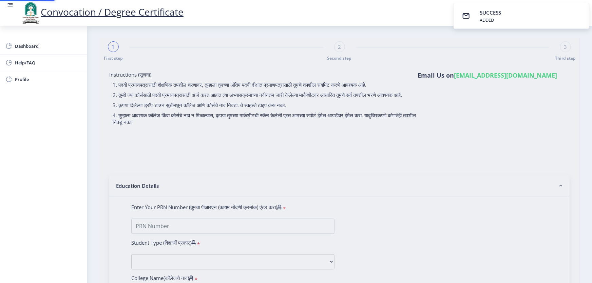
select select
type input "GAIKWAD [PERSON_NAME]"
type input "[PERSON_NAME]"
type input "2009032500172454"
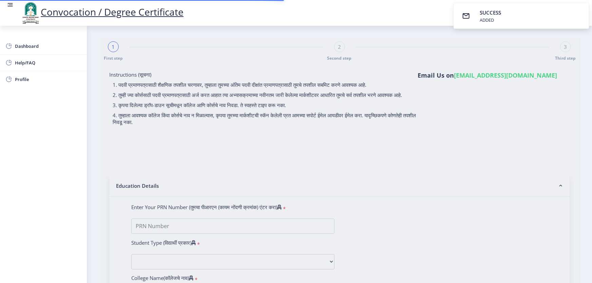
select select "Regular"
select select "2011"
select select "March"
select select "FIRST CLASS"
type input "37005"
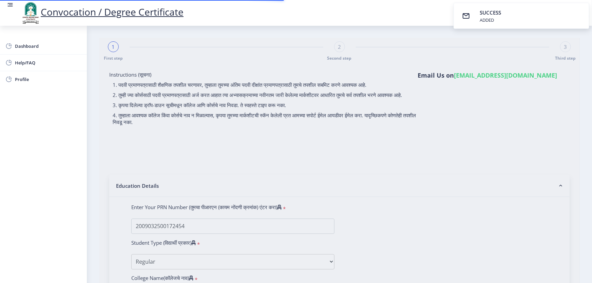
select select "Clinical Psychology"
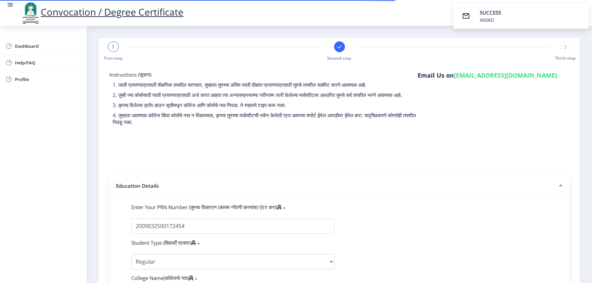
select select
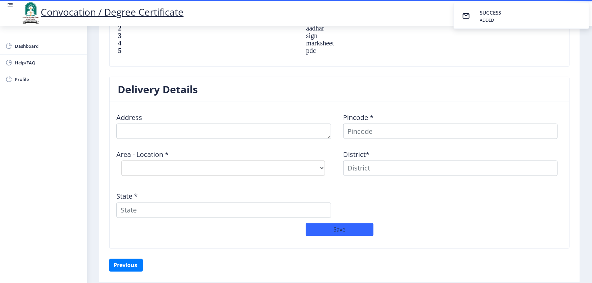
scroll to position [493, 0]
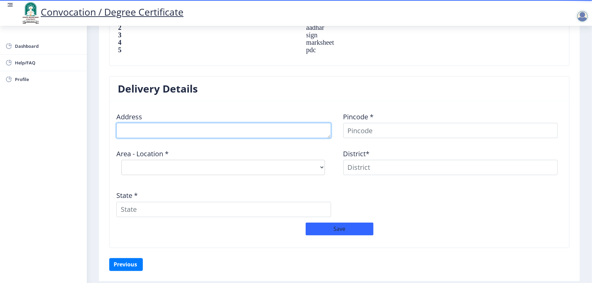
click at [153, 127] on textarea at bounding box center [223, 130] width 215 height 15
type textarea "B- 8 [GEOGRAPHIC_DATA] NG [GEOGRAPHIC_DATA] [PERSON_NAME][GEOGRAPHIC_DATA]"
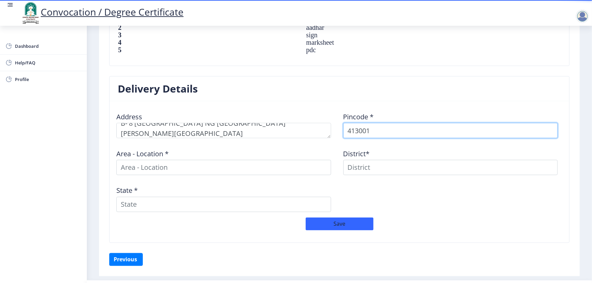
type input "413001"
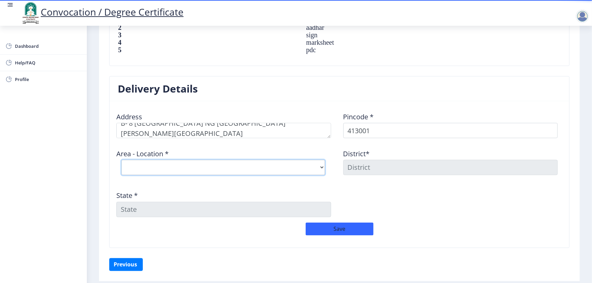
drag, startPoint x: 159, startPoint y: 167, endPoint x: 156, endPoint y: 169, distance: 3.7
click at [158, 168] on select "Select Area Location [PERSON_NAME] Vastigrah S.O Navi Peth [GEOGRAPHIC_DATA] S.…" at bounding box center [222, 167] width 203 height 15
select select "4: Object"
click at [121, 160] on select "Select Area Location [PERSON_NAME] Vastigrah S.O Navi Peth [GEOGRAPHIC_DATA] S.…" at bounding box center [222, 167] width 203 height 15
type input "SOLAPUR"
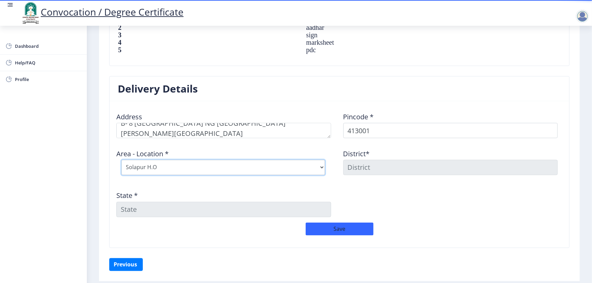
type input "[GEOGRAPHIC_DATA]"
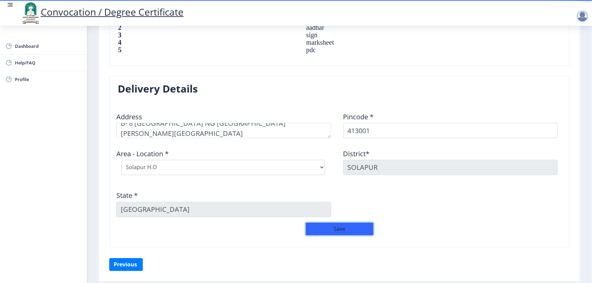
click at [332, 228] on button "Save" at bounding box center [340, 229] width 68 height 13
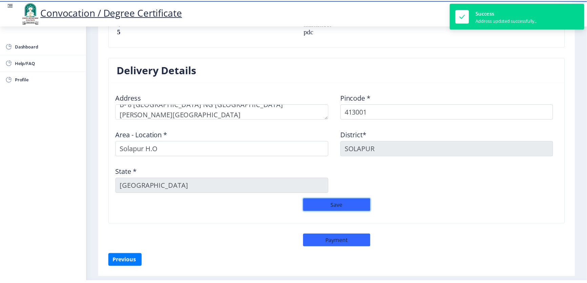
scroll to position [529, 0]
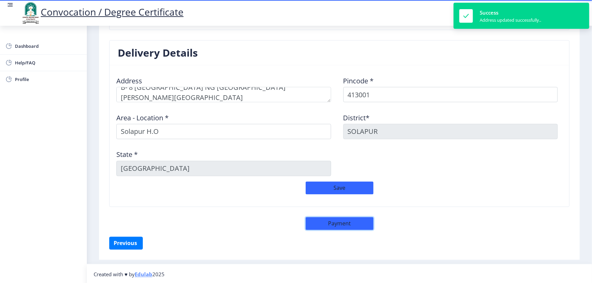
click at [345, 220] on button "Payment" at bounding box center [340, 223] width 68 height 13
select select "sealed"
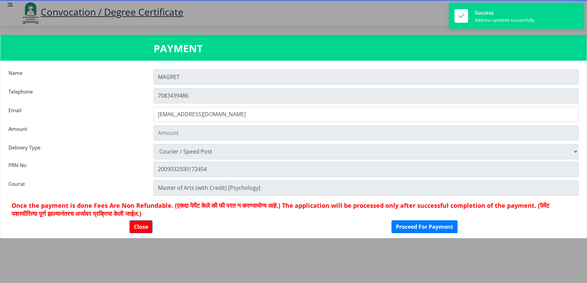
type input "1885"
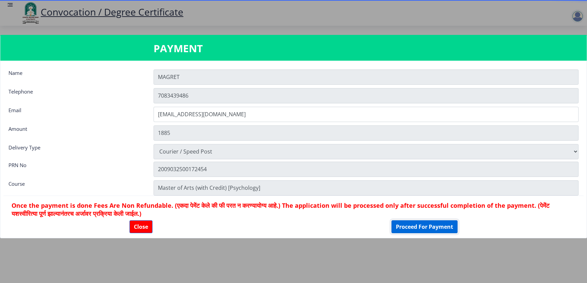
click at [434, 226] on button "Proceed For Payment" at bounding box center [425, 226] width 66 height 13
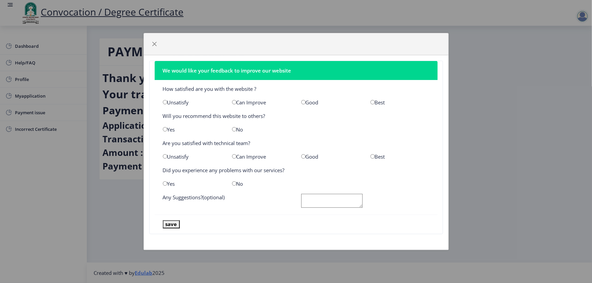
click at [163, 103] on input "radio" at bounding box center [165, 102] width 4 height 4
radio input "true"
click at [162, 131] on div "Yes" at bounding box center [192, 129] width 69 height 7
click at [163, 131] on input "radio" at bounding box center [165, 129] width 4 height 4
radio input "true"
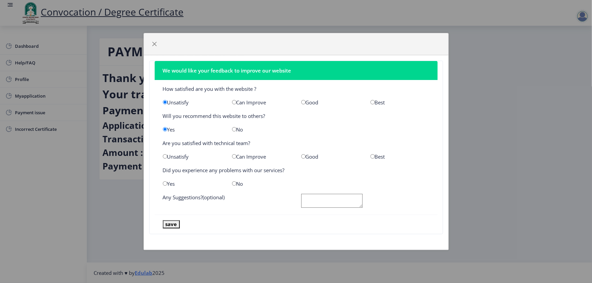
click at [302, 156] on input "radio" at bounding box center [303, 156] width 4 height 4
radio input "true"
click at [235, 183] on input "radio" at bounding box center [234, 183] width 4 height 4
radio input "true"
click at [169, 222] on button "save" at bounding box center [171, 224] width 17 height 8
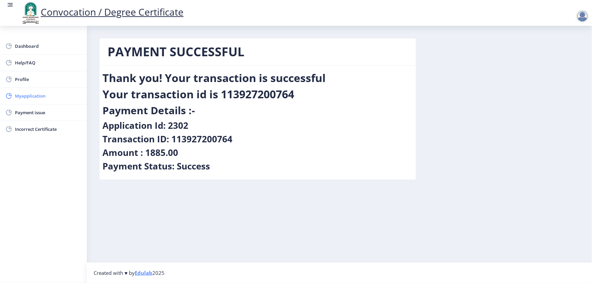
click at [36, 98] on span "Myapplication" at bounding box center [48, 96] width 66 height 8
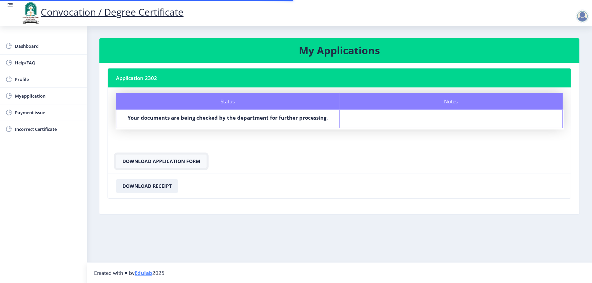
click at [166, 159] on button "Download Application Form" at bounding box center [161, 162] width 91 height 14
click at [159, 183] on button "Download Receipt" at bounding box center [147, 186] width 62 height 14
